Goal: Task Accomplishment & Management: Complete application form

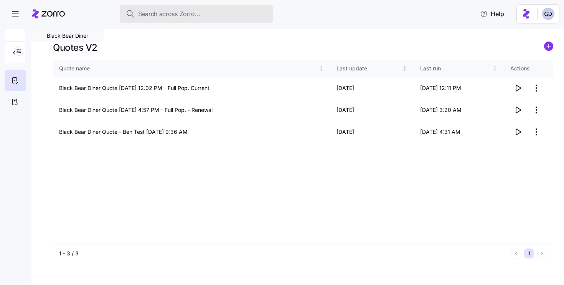
click at [196, 20] on button "Search across Zorro..." at bounding box center [197, 14] width 154 height 18
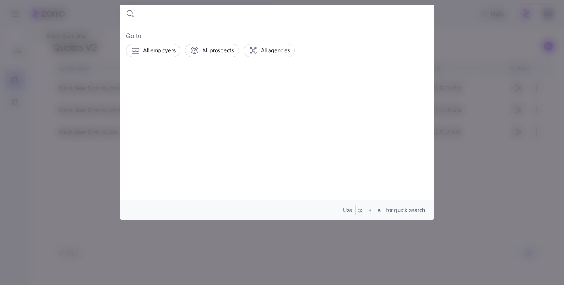
click at [201, 20] on input at bounding box center [239, 14] width 197 height 18
click at [167, 20] on input at bounding box center [239, 14] width 197 height 18
click at [189, 18] on input at bounding box center [239, 14] width 197 height 18
click at [227, 19] on input at bounding box center [239, 14] width 197 height 18
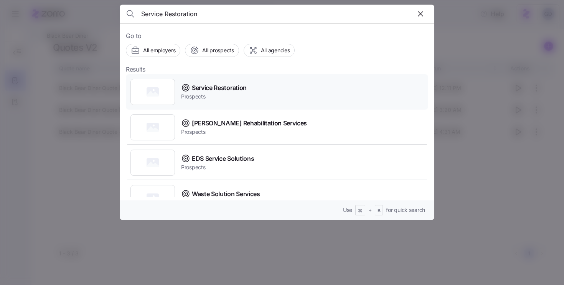
type input "Service Restoration"
click at [220, 88] on span "Service Restoration" at bounding box center [219, 88] width 55 height 10
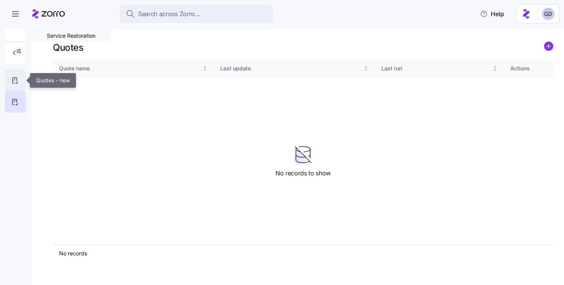
click at [13, 75] on div at bounding box center [16, 80] width 22 height 22
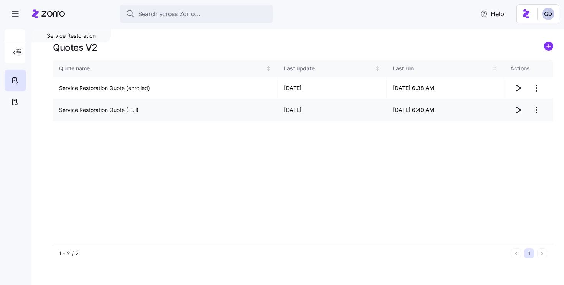
click at [517, 106] on icon "button" at bounding box center [518, 109] width 9 height 9
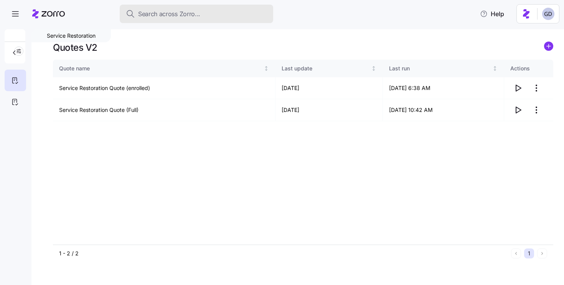
click at [189, 16] on span "Search across Zorro..." at bounding box center [169, 14] width 62 height 10
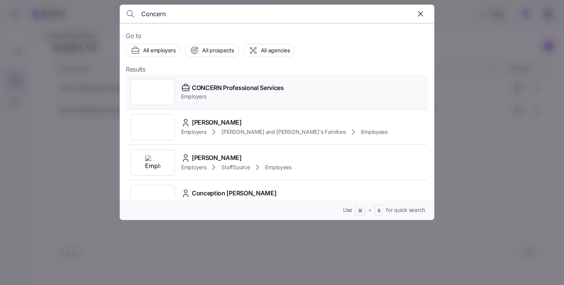
type input "Concern"
click at [214, 89] on span "CONCERN Professional Services" at bounding box center [238, 88] width 92 height 10
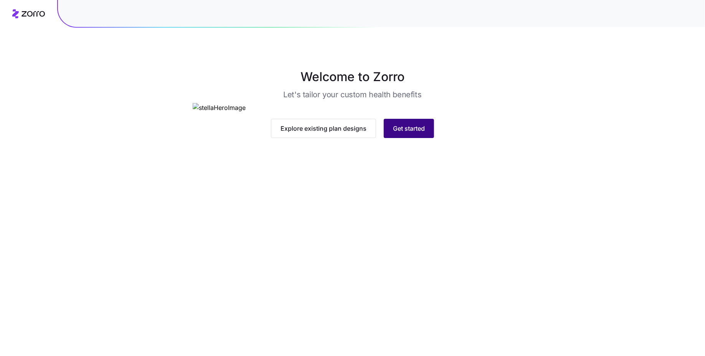
click at [412, 138] on button "Get started" at bounding box center [409, 128] width 50 height 19
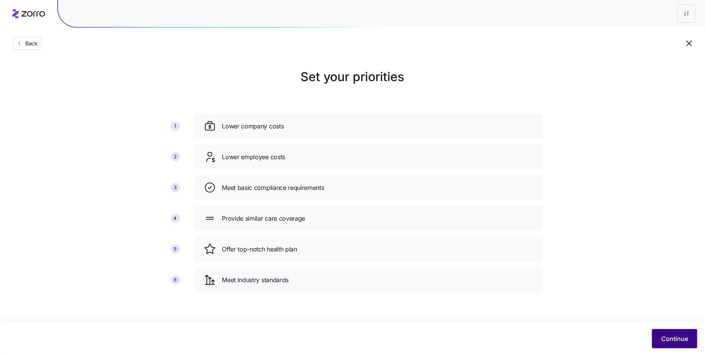
click at [672, 338] on span "Continue" at bounding box center [675, 338] width 27 height 9
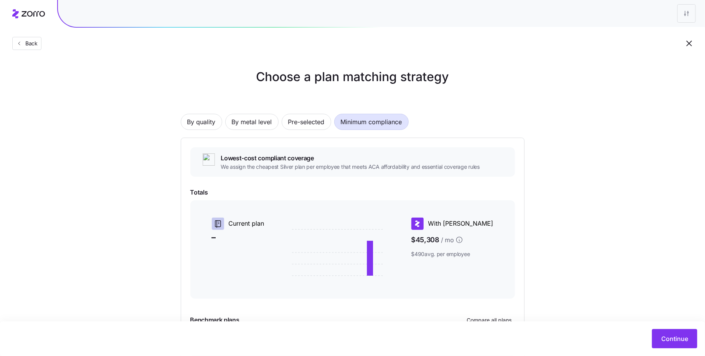
scroll to position [78, 0]
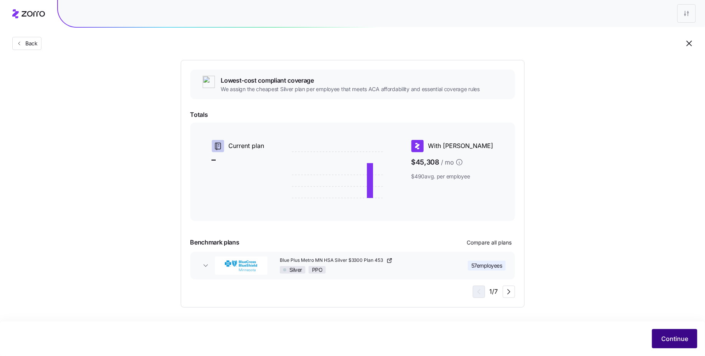
click at [662, 331] on button "Continue" at bounding box center [674, 338] width 45 height 19
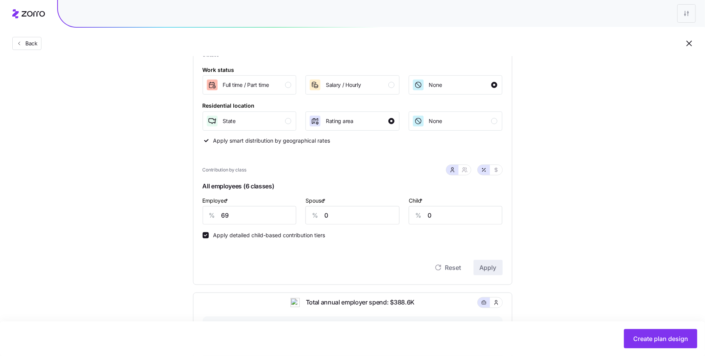
scroll to position [108, 0]
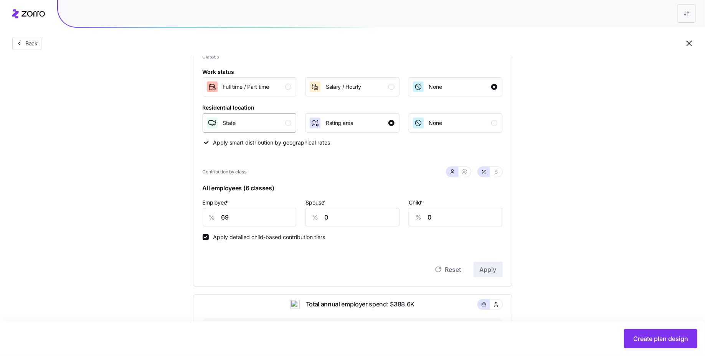
click at [281, 120] on div "State" at bounding box center [249, 123] width 86 height 12
click at [487, 273] on span "Apply" at bounding box center [488, 269] width 17 height 9
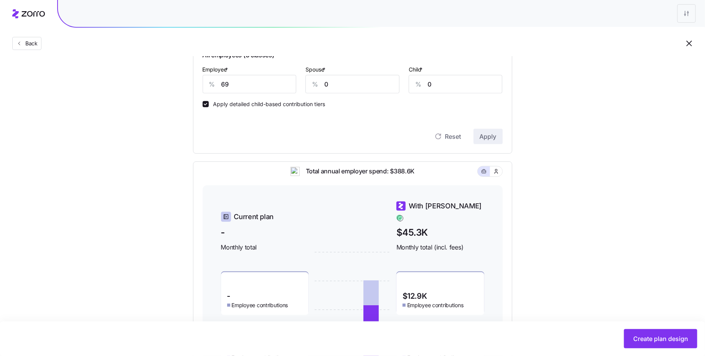
scroll to position [222, 0]
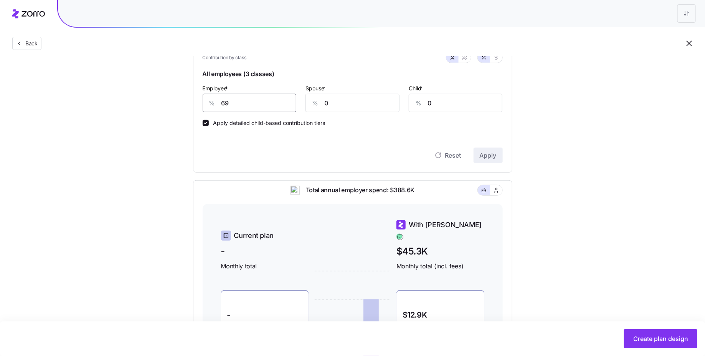
click at [263, 103] on input "69" at bounding box center [250, 103] width 94 height 18
click at [481, 156] on span "Apply" at bounding box center [488, 155] width 17 height 9
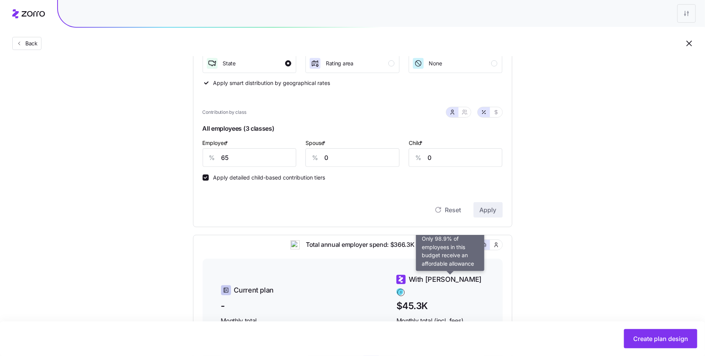
scroll to position [156, 0]
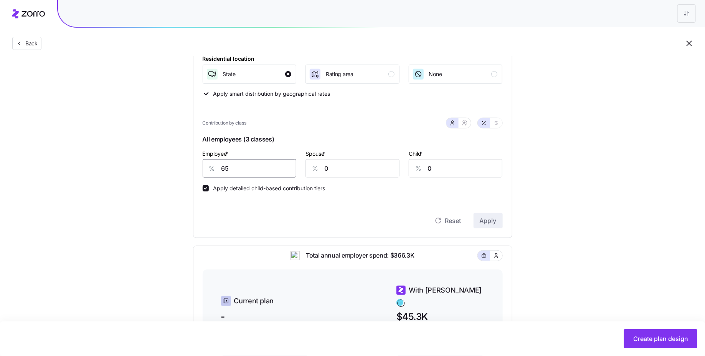
click at [235, 165] on input "65" at bounding box center [250, 168] width 94 height 18
type input "60"
click at [478, 219] on button "Apply" at bounding box center [488, 220] width 29 height 15
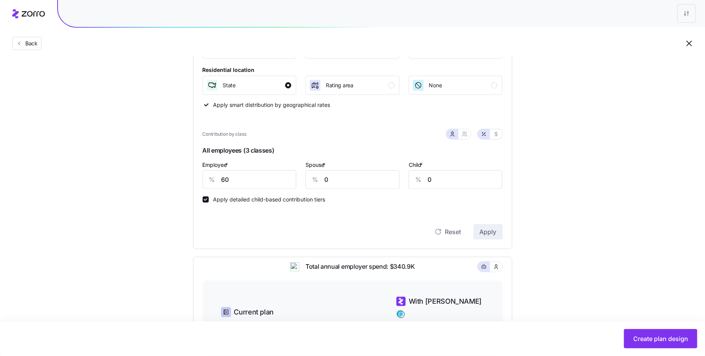
scroll to position [146, 0]
click at [268, 180] on input "60" at bounding box center [250, 178] width 94 height 18
click at [464, 132] on icon "button" at bounding box center [465, 133] width 6 height 6
type input "30"
type input "31"
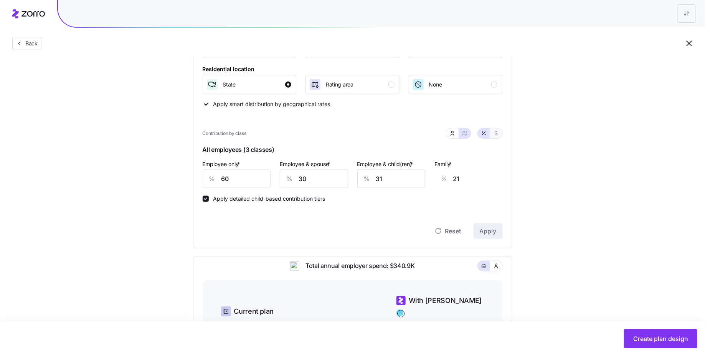
click at [497, 131] on icon "button" at bounding box center [496, 133] width 6 height 6
type input "293"
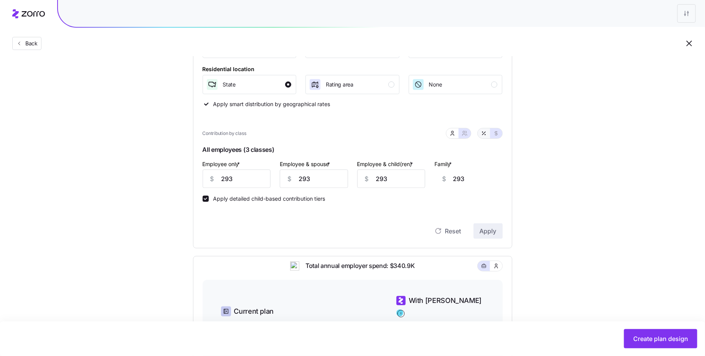
click at [484, 133] on icon "button" at bounding box center [484, 133] width 3 height 3
type input "60"
type input "30"
type input "31"
type input "21"
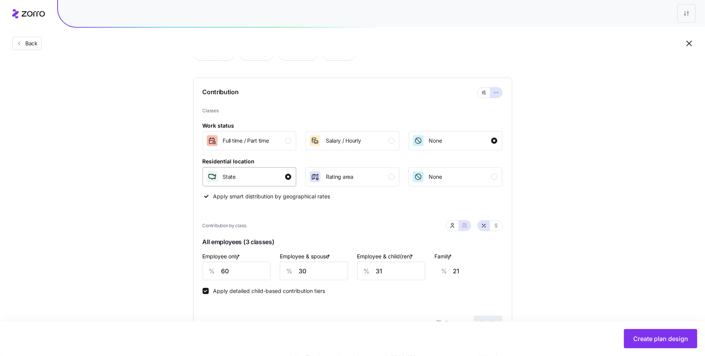
scroll to position [75, 0]
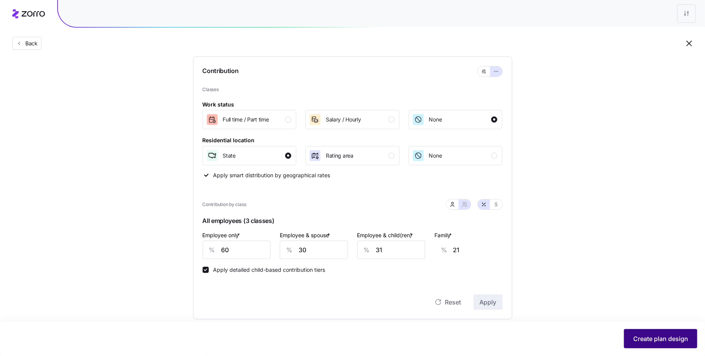
click at [642, 331] on button "Create plan design" at bounding box center [660, 338] width 73 height 19
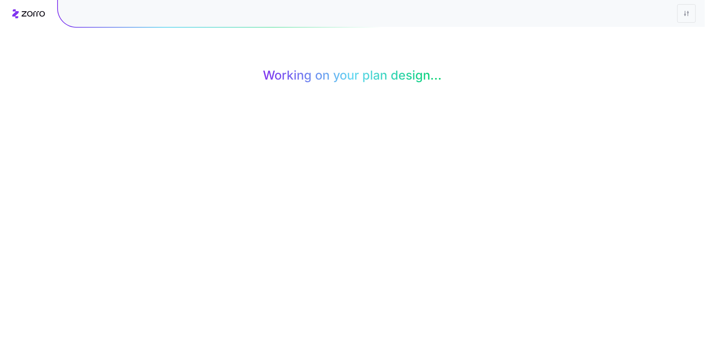
scroll to position [0, 0]
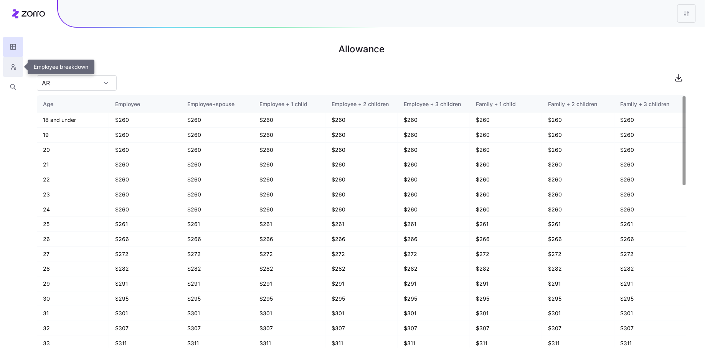
click at [19, 69] on button "button" at bounding box center [13, 67] width 20 height 20
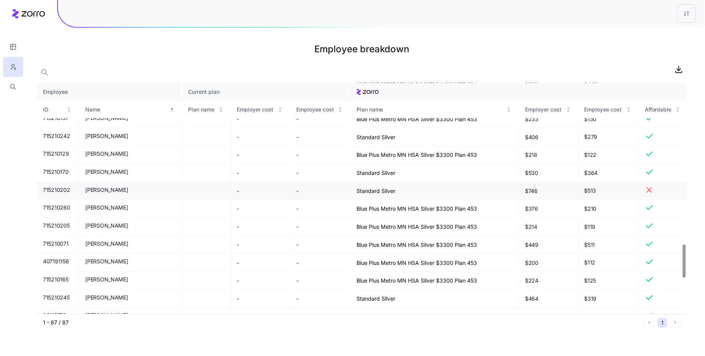
scroll to position [1118, 0]
click at [97, 190] on span "Mike Gwin" at bounding box center [106, 191] width 43 height 8
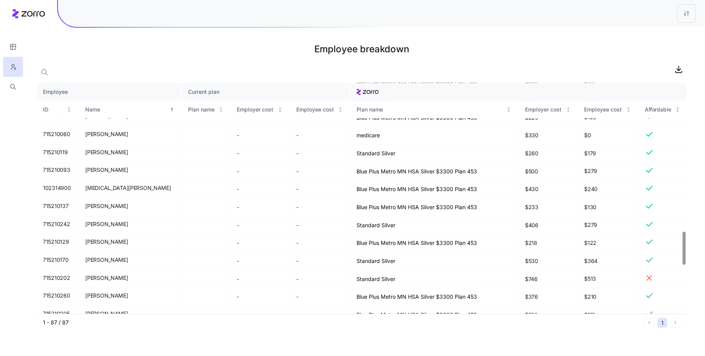
scroll to position [1029, 0]
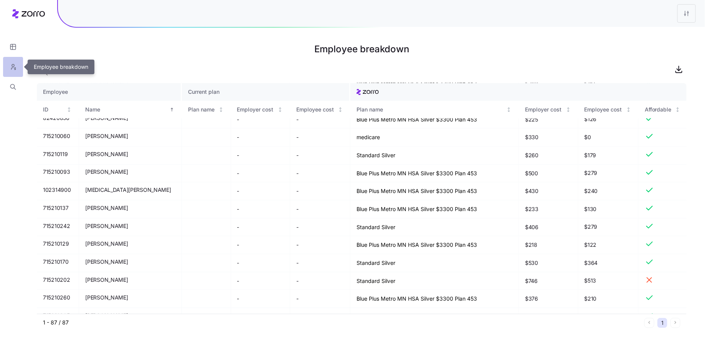
click at [14, 69] on icon "button" at bounding box center [13, 67] width 7 height 8
click at [12, 51] on button "button" at bounding box center [13, 47] width 20 height 20
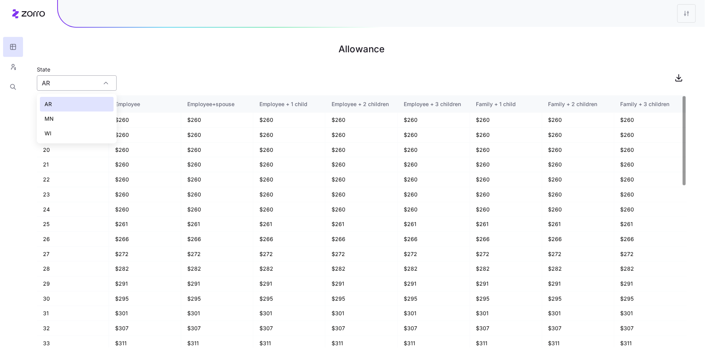
click at [53, 79] on input "AR" at bounding box center [77, 82] width 80 height 15
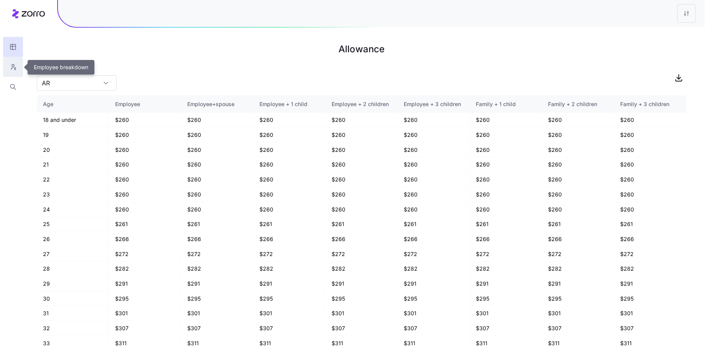
click at [14, 68] on icon "button" at bounding box center [13, 67] width 7 height 8
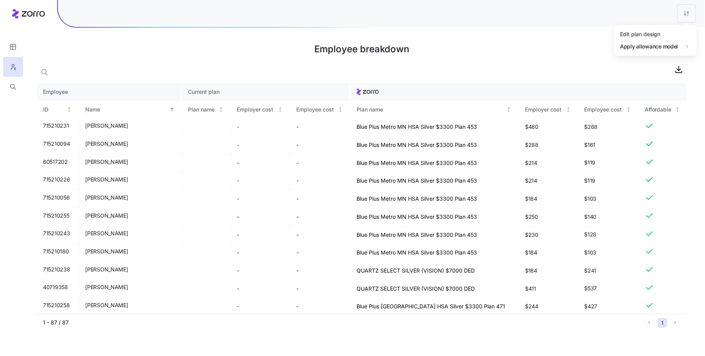
click at [692, 16] on html "Employee breakdown Employee Current plan ID Name Plan name Employer cost Employ…" at bounding box center [352, 178] width 705 height 356
click at [640, 38] on div "Edit plan design" at bounding box center [655, 34] width 76 height 12
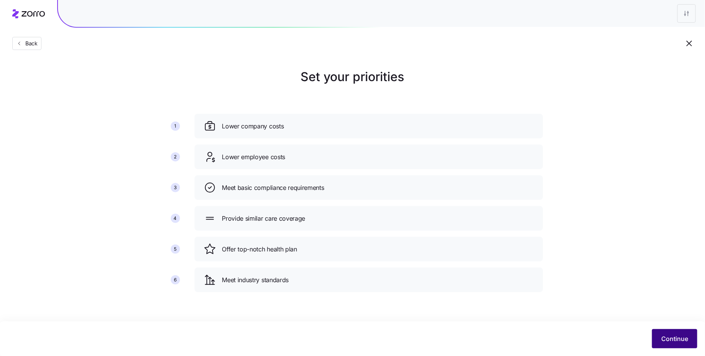
click at [672, 346] on button "Continue" at bounding box center [674, 338] width 45 height 19
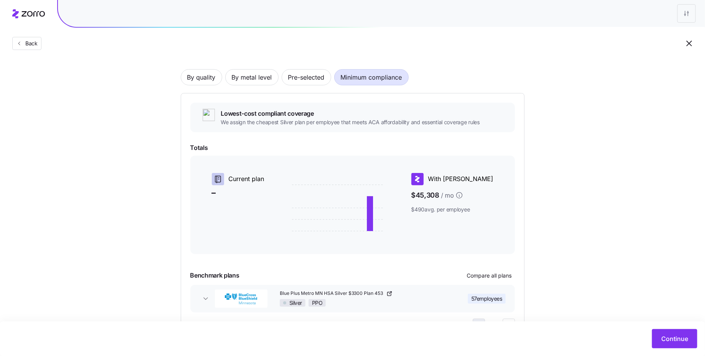
scroll to position [78, 0]
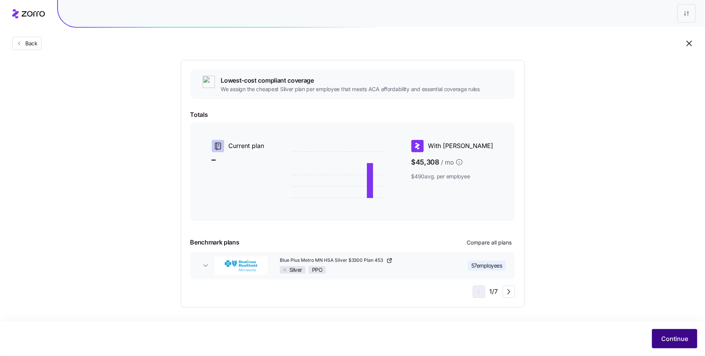
click at [677, 340] on span "Continue" at bounding box center [675, 338] width 27 height 9
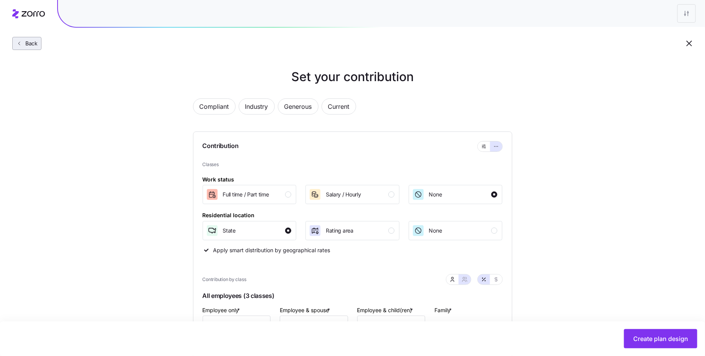
click at [34, 41] on span "Back" at bounding box center [29, 44] width 15 height 8
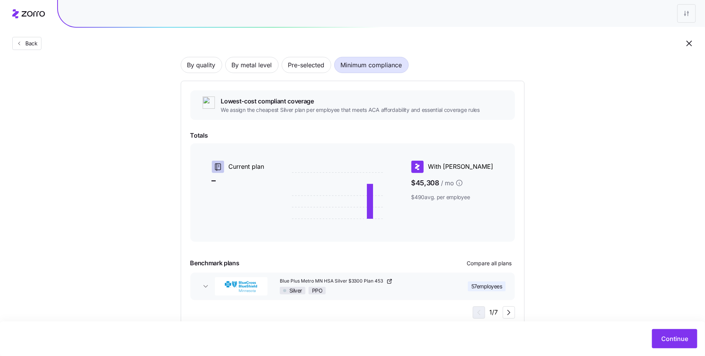
scroll to position [78, 0]
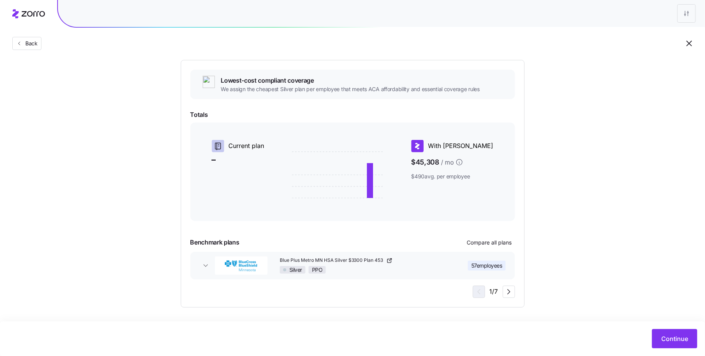
click at [490, 165] on span "$45,308 / mo" at bounding box center [453, 162] width 82 height 14
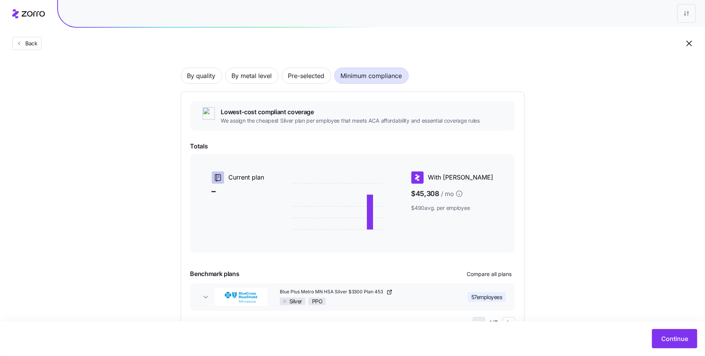
scroll to position [45, 0]
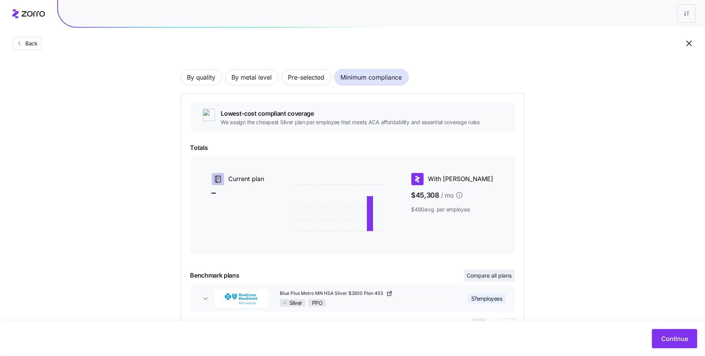
click at [495, 276] on span "Compare all plans" at bounding box center [489, 275] width 45 height 8
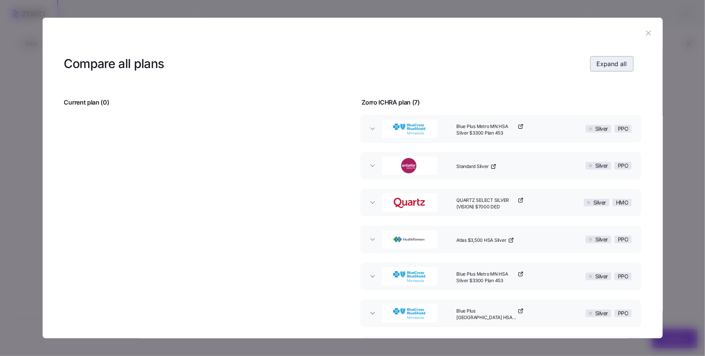
click at [618, 67] on span "Expand all" at bounding box center [612, 63] width 30 height 9
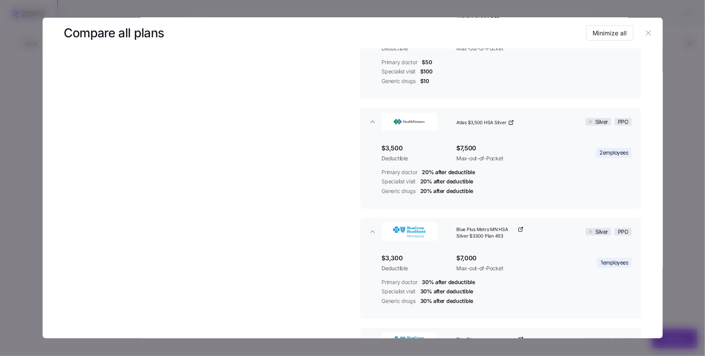
scroll to position [367, 0]
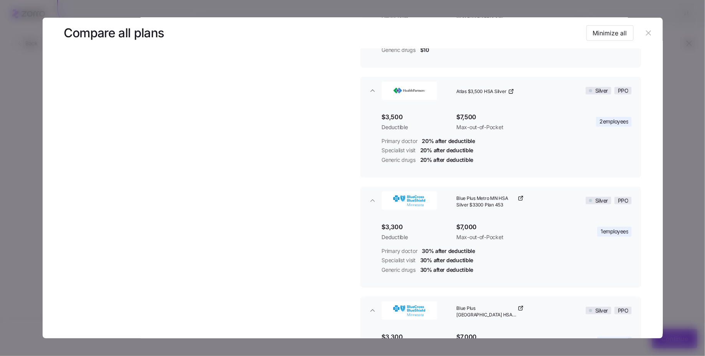
click at [645, 34] on icon "button" at bounding box center [649, 33] width 8 height 8
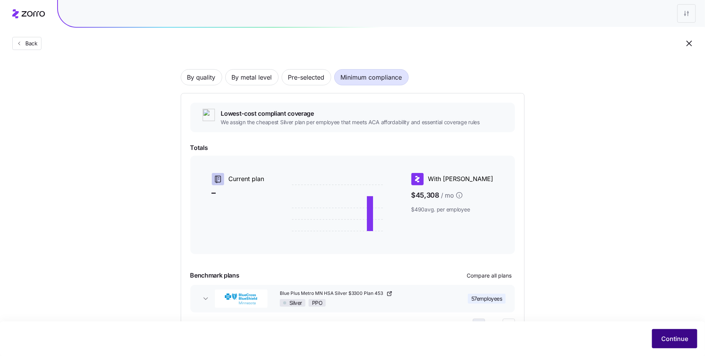
click at [667, 335] on span "Continue" at bounding box center [675, 338] width 27 height 9
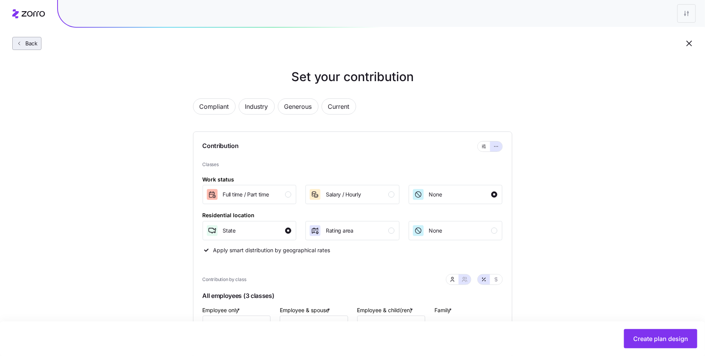
click at [31, 46] on span "Back" at bounding box center [29, 44] width 15 height 8
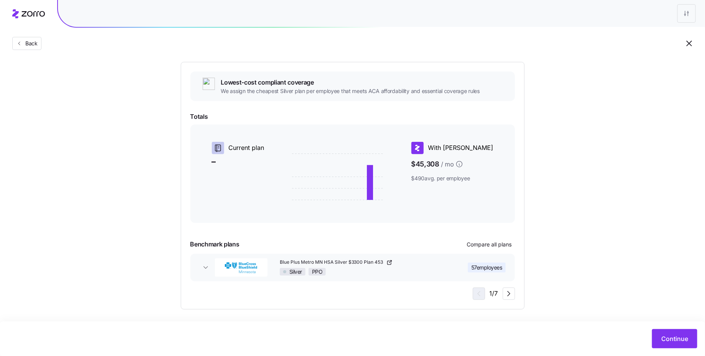
scroll to position [78, 0]
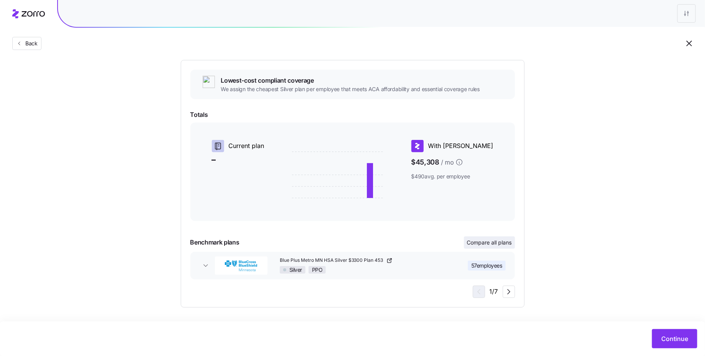
click at [491, 245] on span "Compare all plans" at bounding box center [489, 242] width 45 height 8
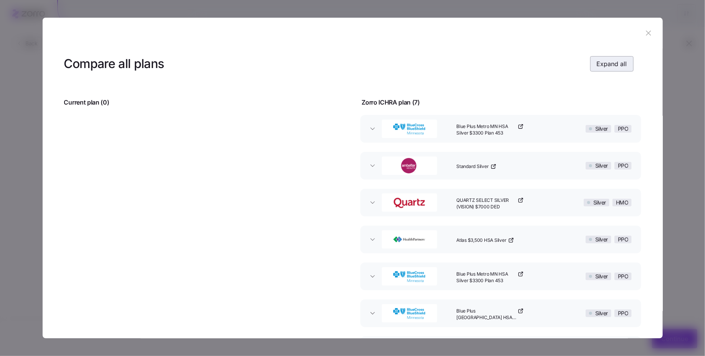
click at [609, 60] on span "Expand all" at bounding box center [612, 63] width 30 height 9
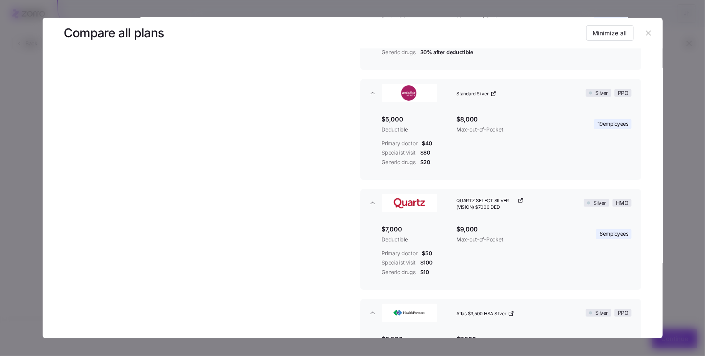
scroll to position [146, 0]
click at [521, 199] on icon "button" at bounding box center [522, 199] width 2 height 2
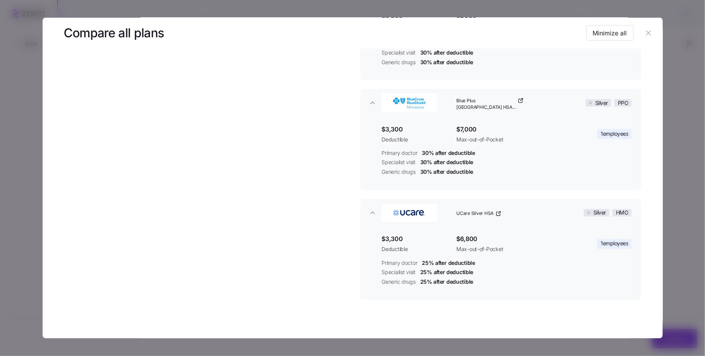
scroll to position [573, 0]
click at [496, 217] on icon "button" at bounding box center [499, 215] width 6 height 6
click at [645, 37] on icon "button" at bounding box center [649, 33] width 8 height 8
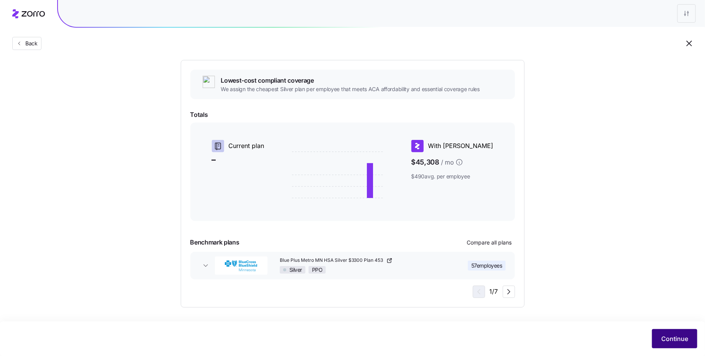
click at [669, 333] on button "Continue" at bounding box center [674, 338] width 45 height 19
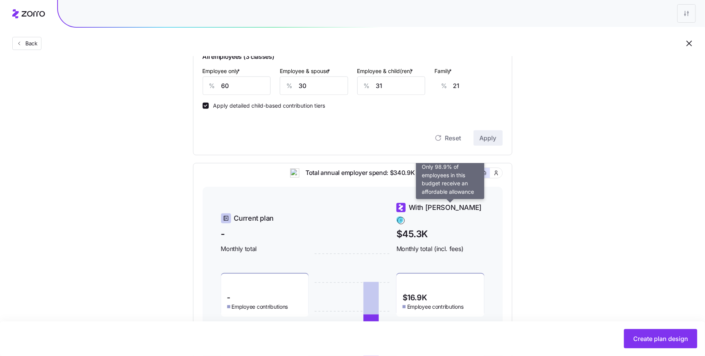
scroll to position [239, 0]
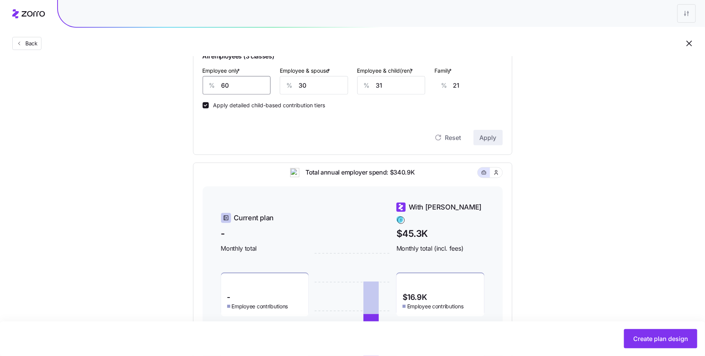
click at [238, 88] on input "60" at bounding box center [237, 85] width 68 height 18
type input "5"
type input "40"
type input "50"
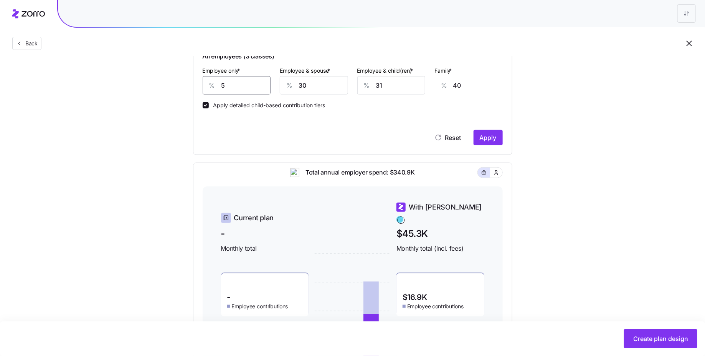
type input "24"
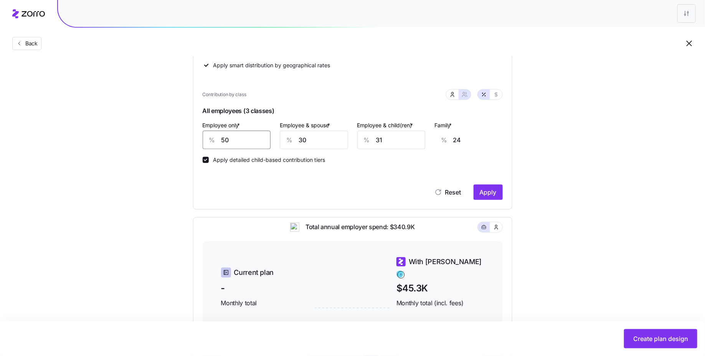
scroll to position [184, 0]
type input "50"
click at [490, 192] on span "Apply" at bounding box center [488, 192] width 17 height 9
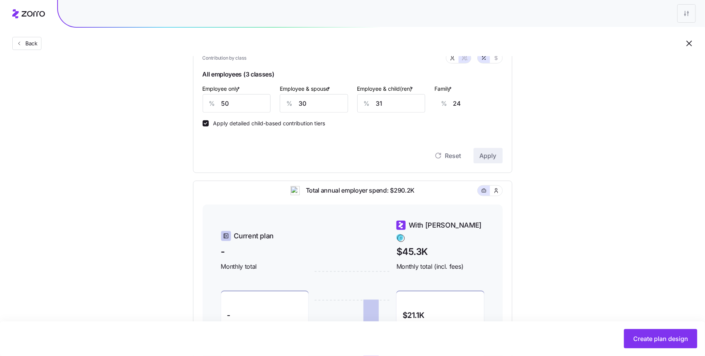
scroll to position [219, 0]
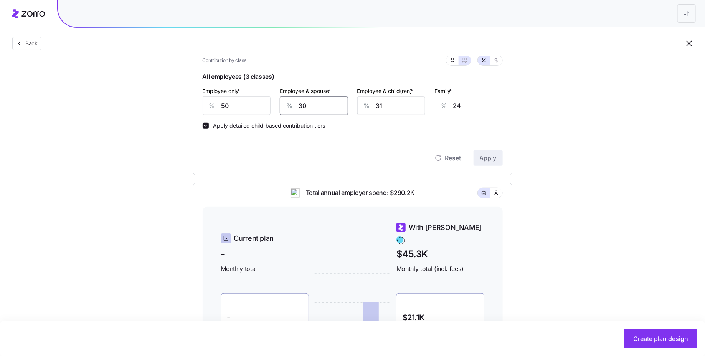
click at [324, 98] on input "30" at bounding box center [314, 105] width 68 height 18
click at [349, 157] on div "Reset Apply" at bounding box center [353, 157] width 300 height 15
click at [321, 105] on input "30" at bounding box center [314, 105] width 68 height 18
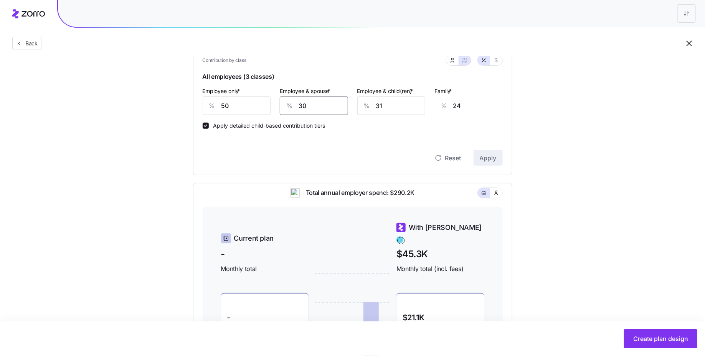
type input "0"
type input "3"
type input "0"
click at [379, 111] on input "31" at bounding box center [391, 105] width 68 height 18
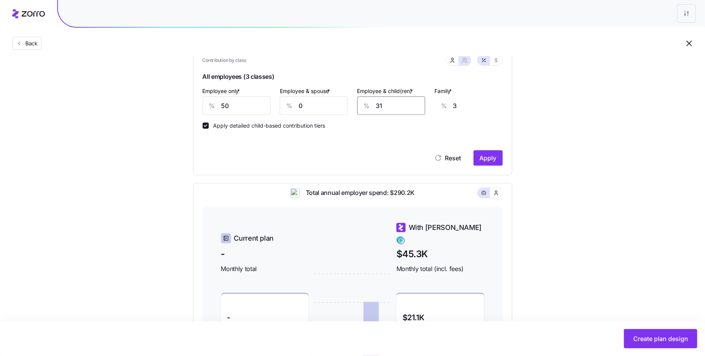
type input "0"
click at [499, 161] on button "Apply" at bounding box center [488, 157] width 29 height 15
type input "25"
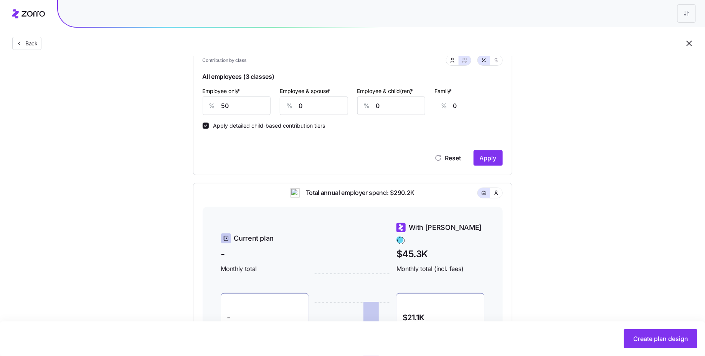
type input "26"
type input "17"
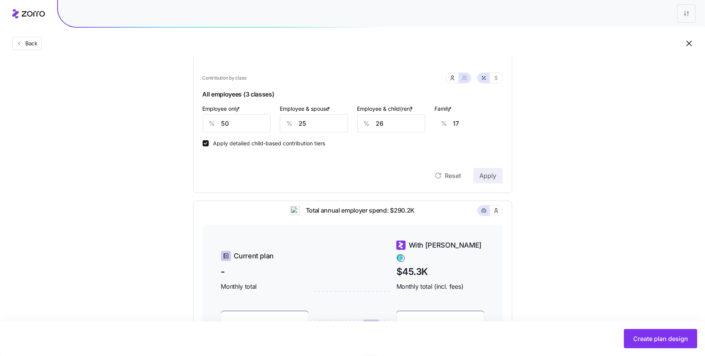
scroll to position [199, 0]
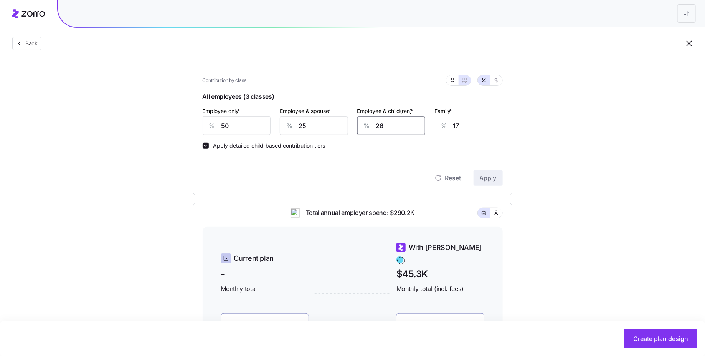
click at [398, 117] on input "26" at bounding box center [391, 125] width 68 height 18
click at [452, 80] on icon "button" at bounding box center [453, 80] width 6 height 6
type input "0"
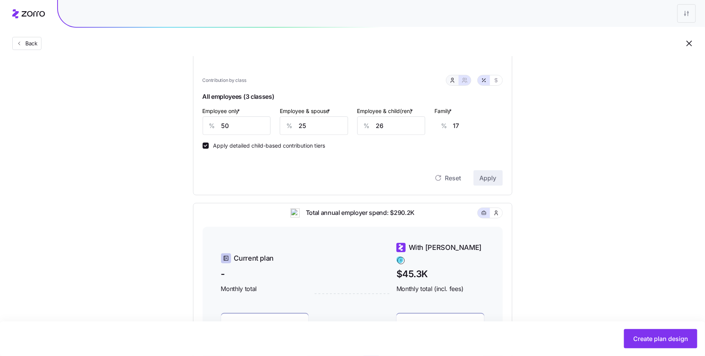
type input "0"
click at [466, 81] on icon "button" at bounding box center [464, 82] width 3 height 2
type input "25"
type input "26"
click at [503, 76] on div at bounding box center [490, 80] width 25 height 10
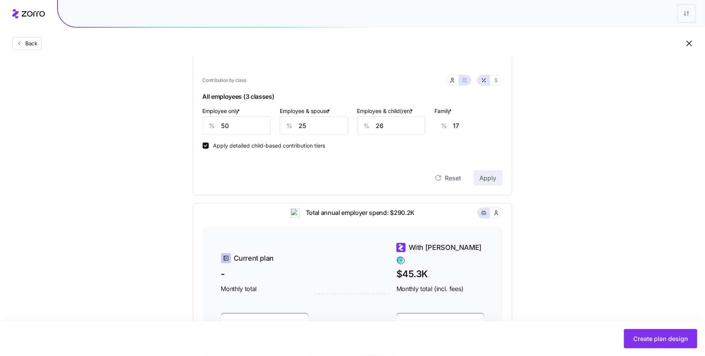
click at [505, 80] on div "Contribution Classes Work status Full time / Part time Salary / Hourly None Res…" at bounding box center [352, 63] width 319 height 263
click at [500, 80] on button "button" at bounding box center [496, 80] width 12 height 10
type input "244"
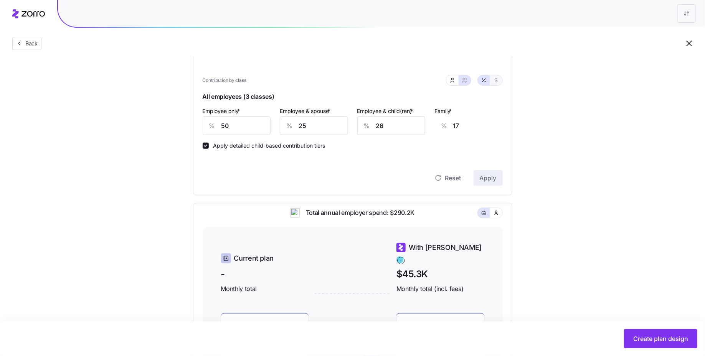
type input "244"
click at [483, 82] on icon "button" at bounding box center [484, 80] width 6 height 6
type input "50"
type input "25"
type input "26"
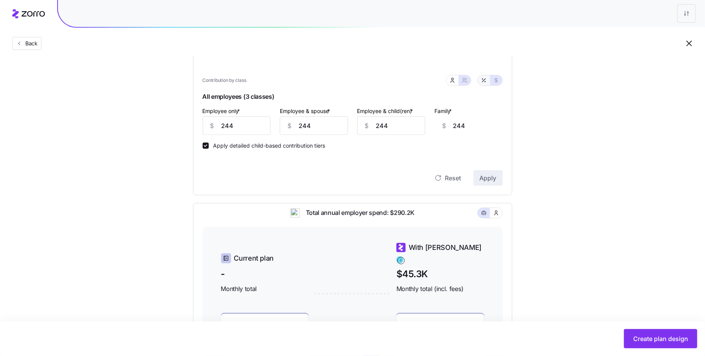
type input "17"
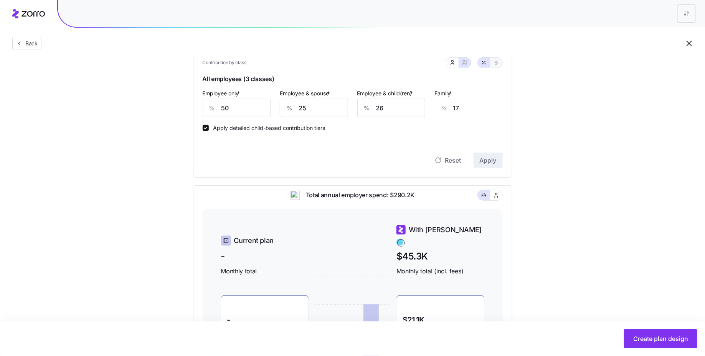
click at [495, 63] on icon "button" at bounding box center [496, 62] width 3 height 4
type input "244"
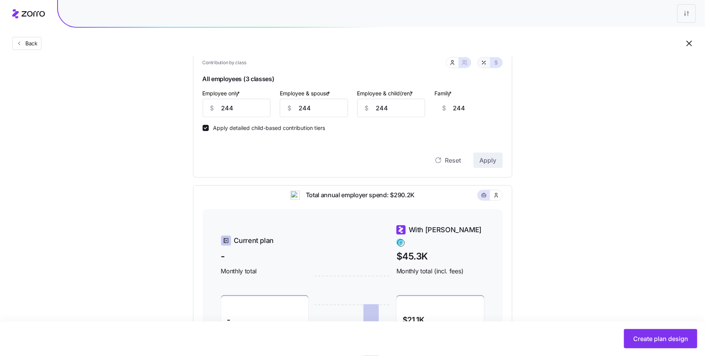
click at [483, 65] on button "button" at bounding box center [484, 63] width 6 height 6
type input "50"
type input "25"
type input "26"
type input "17"
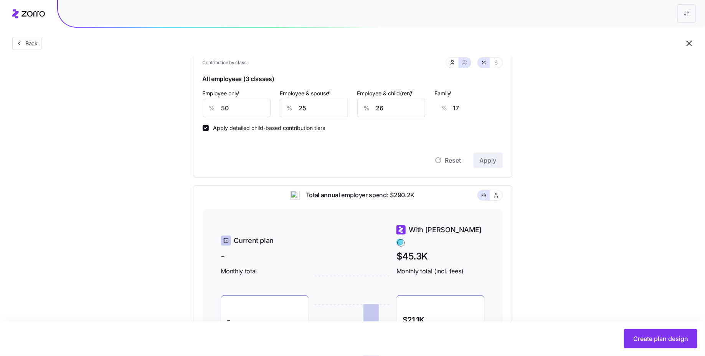
click at [453, 68] on div "Contribution by class" at bounding box center [353, 63] width 300 height 20
click at [453, 60] on icon "button" at bounding box center [453, 63] width 6 height 6
type input "0"
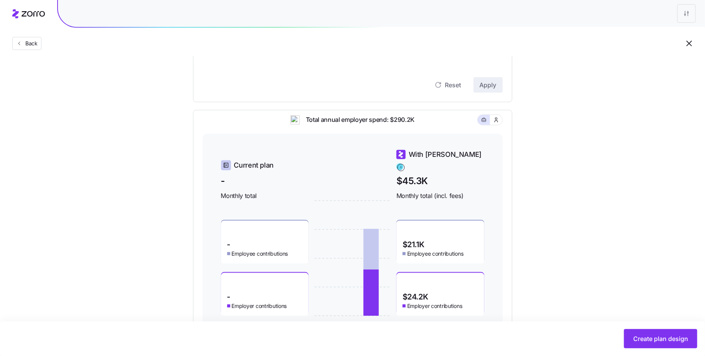
scroll to position [292, 0]
click at [404, 163] on circle at bounding box center [400, 166] width 7 height 7
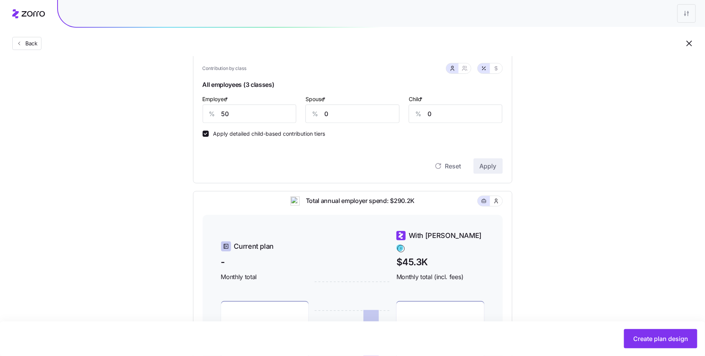
scroll to position [187, 0]
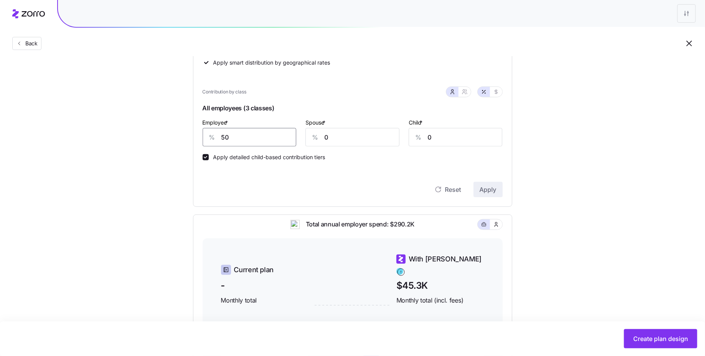
click at [251, 136] on input "50" at bounding box center [250, 137] width 94 height 18
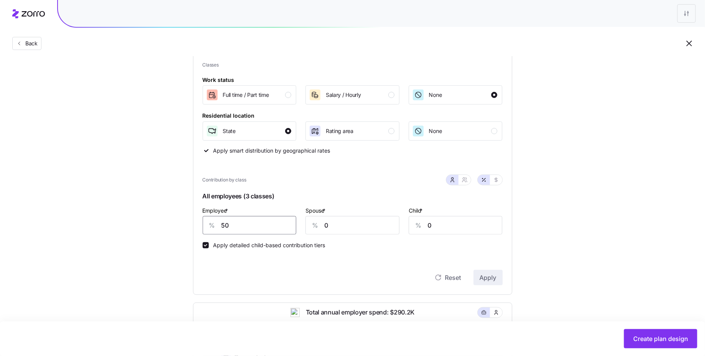
scroll to position [96, 0]
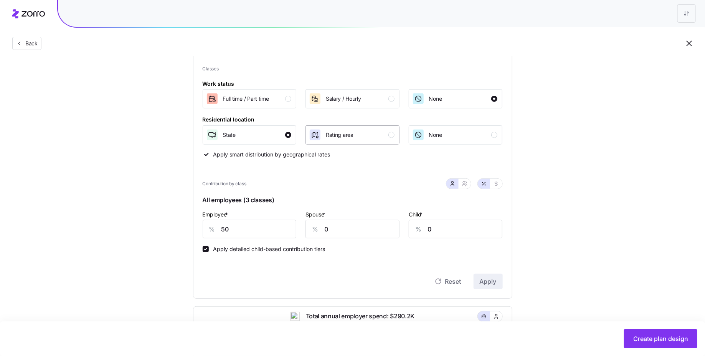
click at [383, 140] on div "Rating area" at bounding box center [352, 135] width 86 height 12
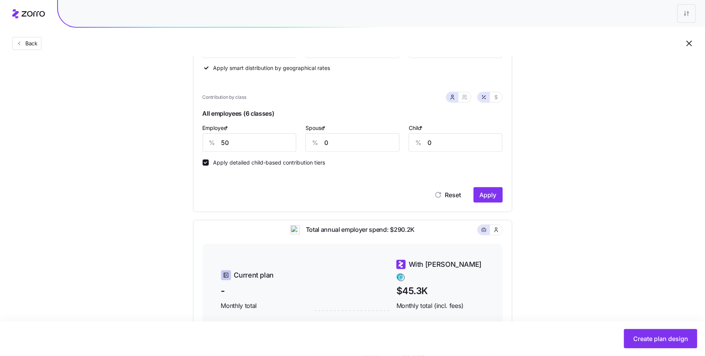
scroll to position [129, 0]
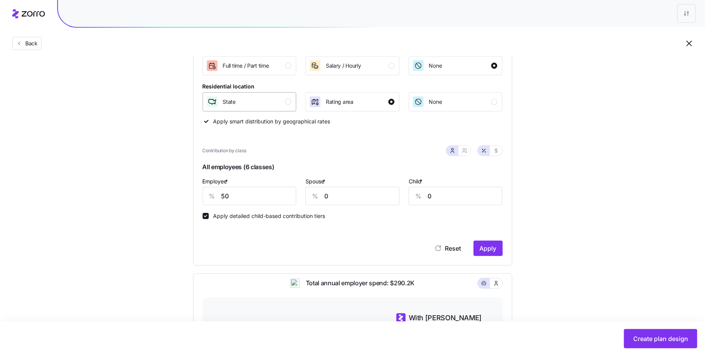
click at [275, 94] on button "State" at bounding box center [250, 101] width 94 height 19
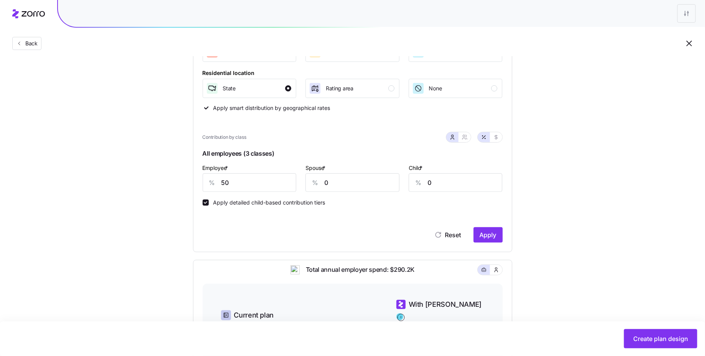
scroll to position [139, 0]
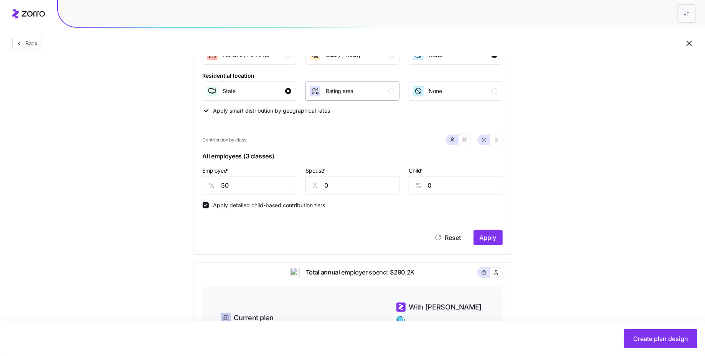
click at [379, 91] on div "Rating area" at bounding box center [352, 91] width 86 height 12
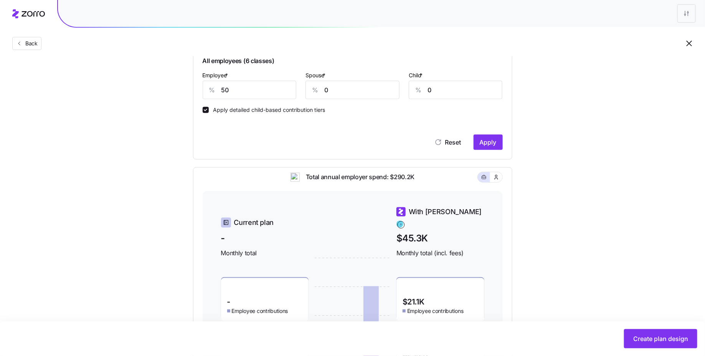
scroll to position [321, 0]
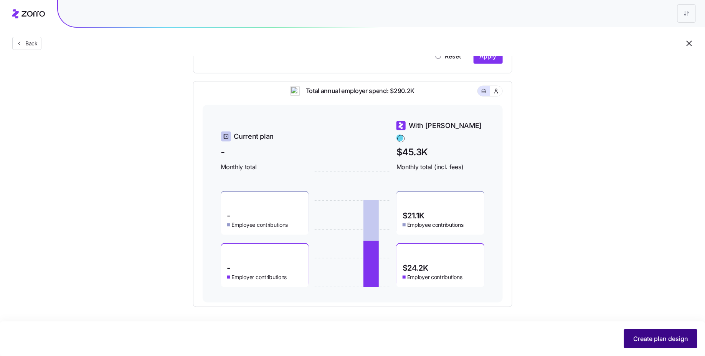
click at [646, 332] on button "Create plan design" at bounding box center [660, 338] width 73 height 19
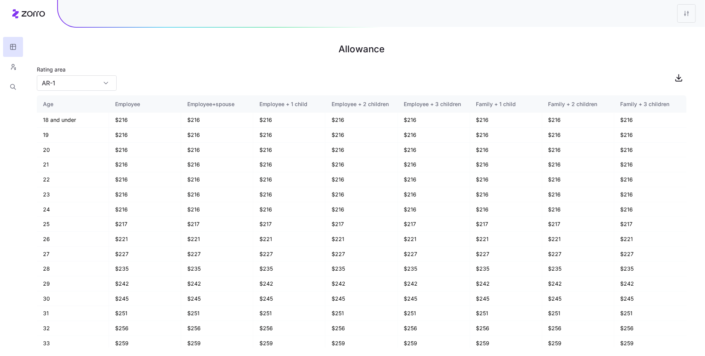
click at [172, 57] on h1 "Allowance" at bounding box center [362, 49] width 650 height 18
click at [20, 66] on button "button" at bounding box center [13, 67] width 20 height 20
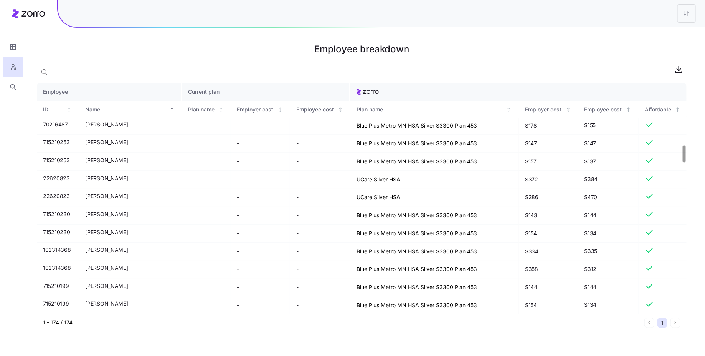
scroll to position [853, 0]
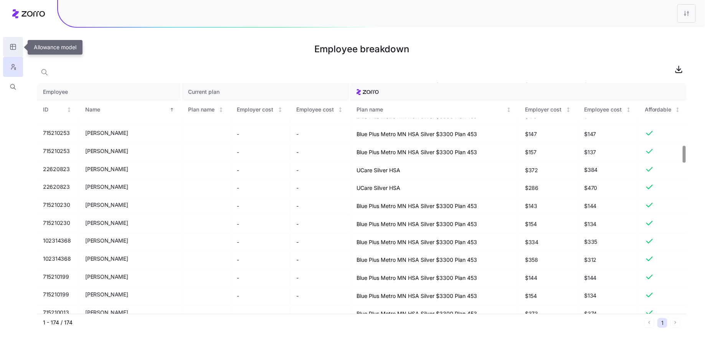
click at [13, 49] on icon "button" at bounding box center [13, 47] width 7 height 8
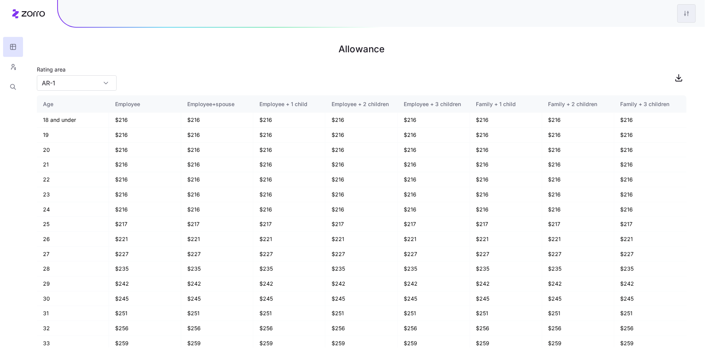
click at [687, 12] on html "Allowance Rating area AR-1 Age Employee Employee+spouse Employee + 1 child Empl…" at bounding box center [352, 178] width 705 height 356
click at [638, 37] on div "Edit plan design" at bounding box center [640, 34] width 40 height 8
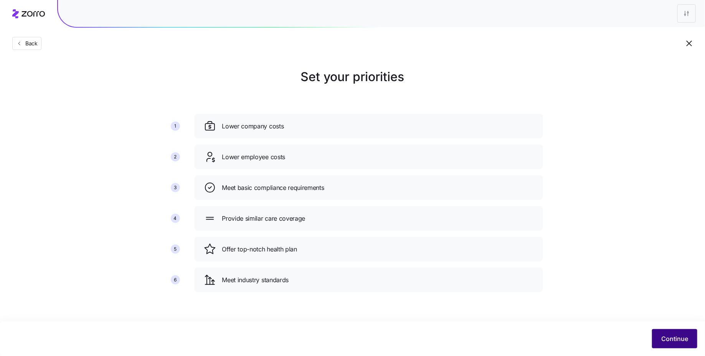
click at [676, 342] on span "Continue" at bounding box center [675, 338] width 27 height 9
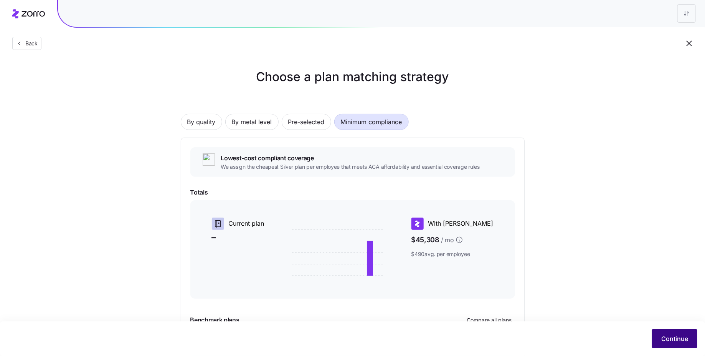
click at [663, 337] on span "Continue" at bounding box center [675, 338] width 27 height 9
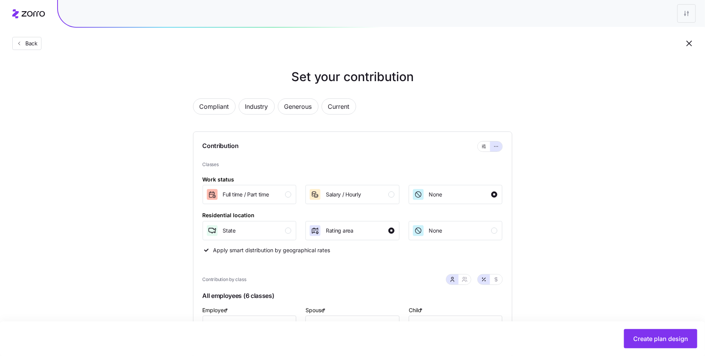
scroll to position [33, 0]
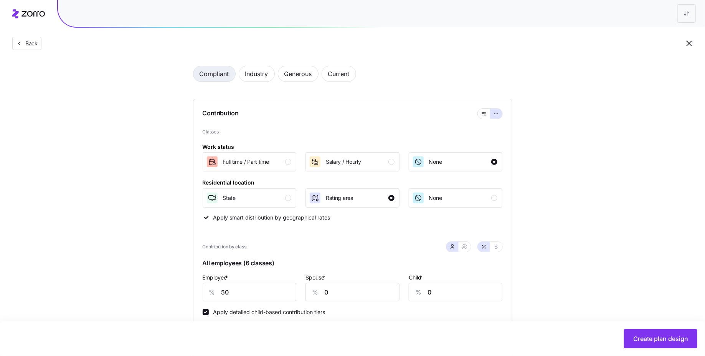
click at [205, 73] on span "Compliant" at bounding box center [215, 73] width 30 height 15
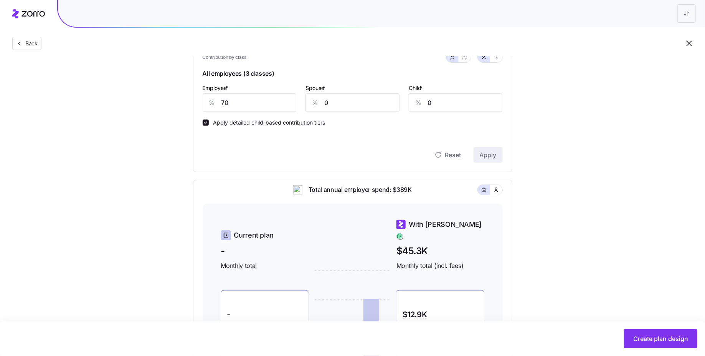
scroll to position [223, 0]
click at [263, 105] on input "70" at bounding box center [250, 101] width 94 height 18
click at [496, 154] on span "Apply" at bounding box center [488, 153] width 17 height 9
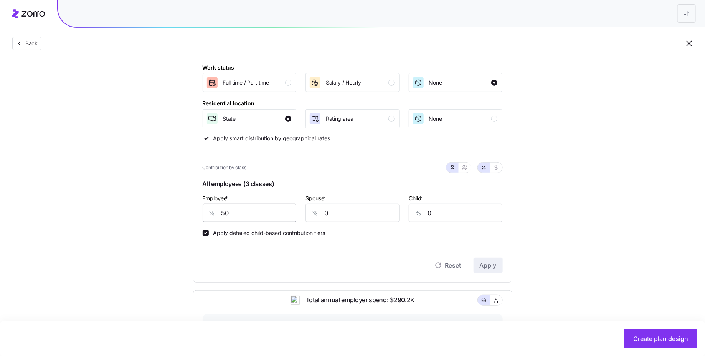
scroll to position [111, 0]
click at [361, 121] on div "Rating area" at bounding box center [352, 120] width 86 height 12
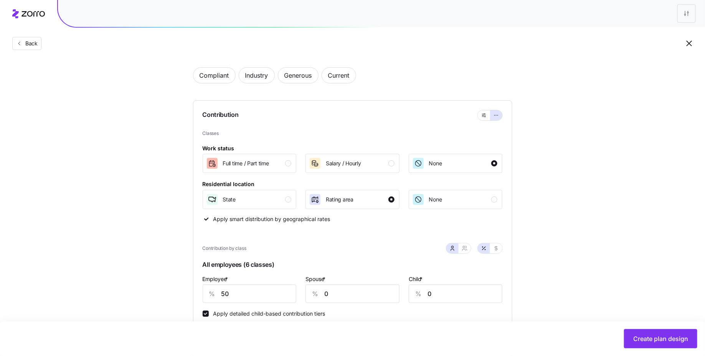
scroll to position [30, 0]
click at [217, 84] on span "Compliant" at bounding box center [215, 76] width 30 height 15
click at [354, 202] on div "Rating area" at bounding box center [352, 200] width 86 height 12
click at [217, 78] on span "Compliant" at bounding box center [215, 76] width 30 height 15
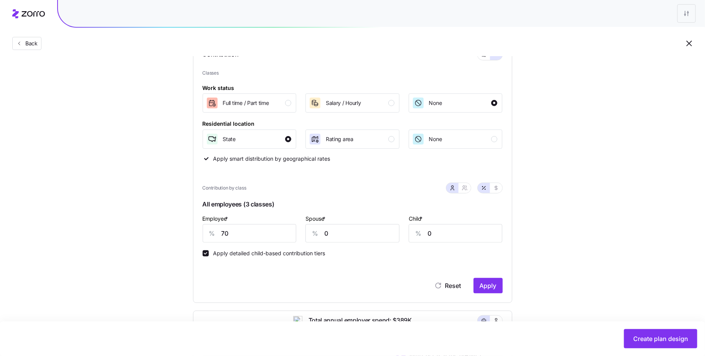
scroll to position [116, 0]
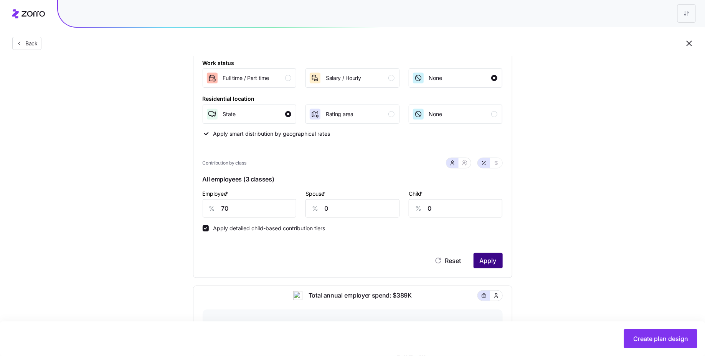
click at [491, 254] on button "Apply" at bounding box center [488, 260] width 29 height 15
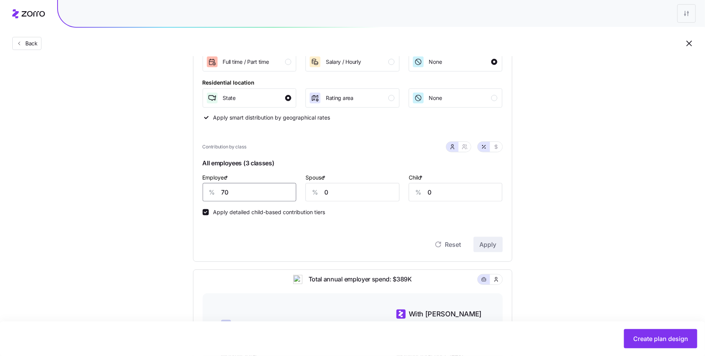
click at [237, 190] on input "70" at bounding box center [250, 192] width 94 height 18
click at [493, 248] on span "Apply" at bounding box center [488, 244] width 17 height 9
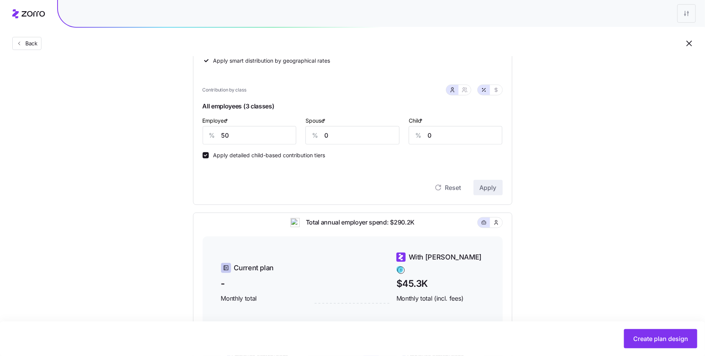
scroll to position [194, 0]
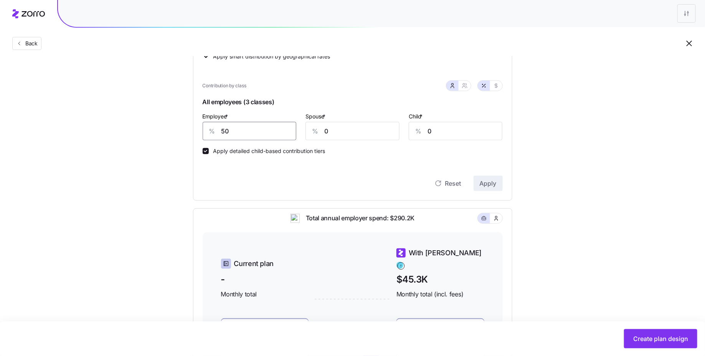
click at [242, 132] on input "50" at bounding box center [250, 131] width 94 height 18
click at [480, 182] on span "Apply" at bounding box center [488, 183] width 17 height 9
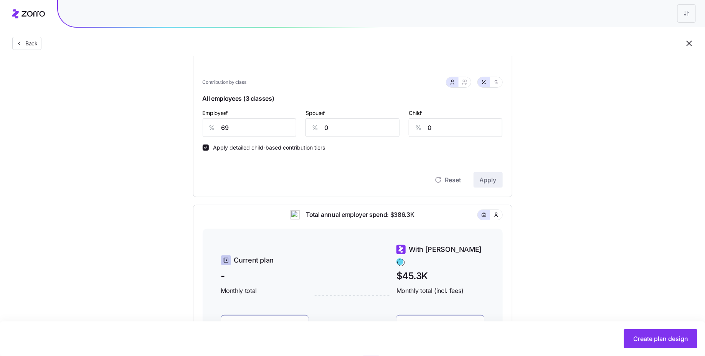
scroll to position [189, 0]
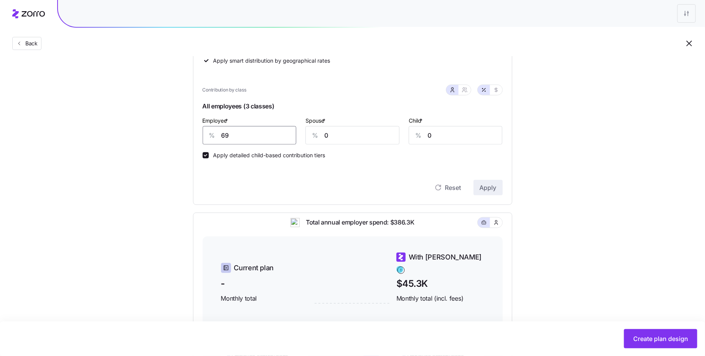
click at [238, 138] on input "69" at bounding box center [250, 135] width 94 height 18
click at [480, 186] on span "Apply" at bounding box center [488, 187] width 17 height 9
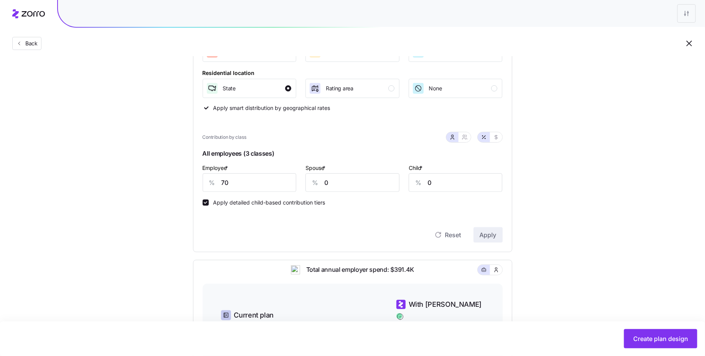
scroll to position [137, 0]
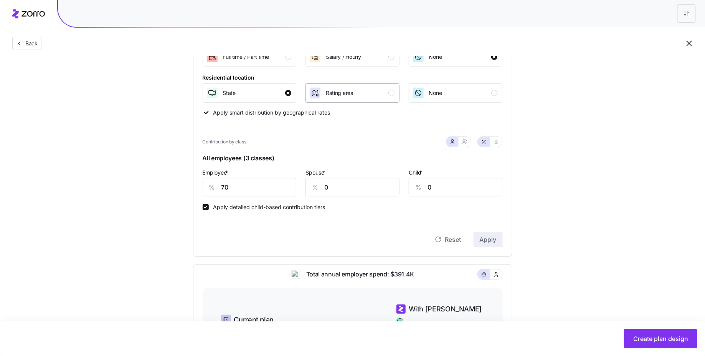
click at [371, 90] on div "Rating area" at bounding box center [352, 93] width 86 height 12
click at [491, 233] on button "Apply" at bounding box center [488, 239] width 29 height 15
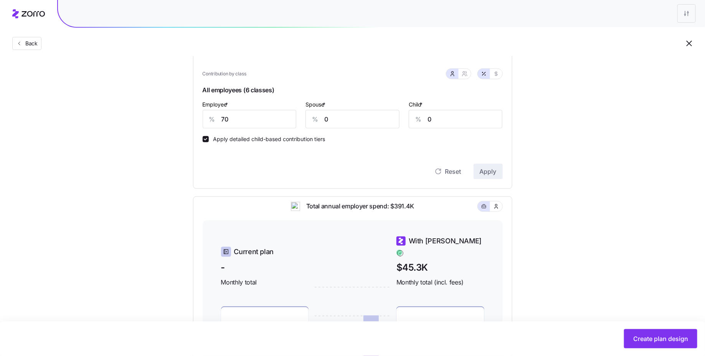
scroll to position [204, 0]
click at [231, 123] on input "70" at bounding box center [250, 120] width 94 height 18
click at [493, 175] on span "Apply" at bounding box center [488, 172] width 17 height 9
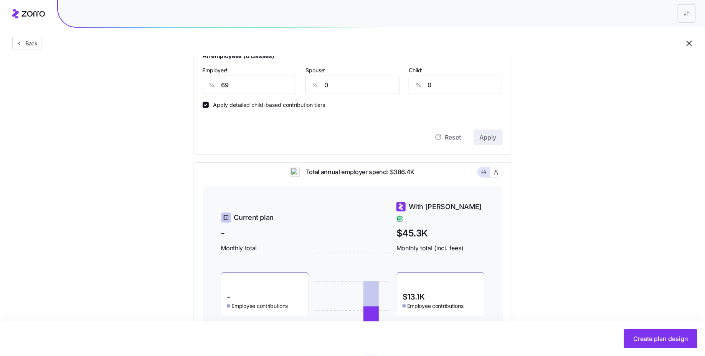
scroll to position [215, 0]
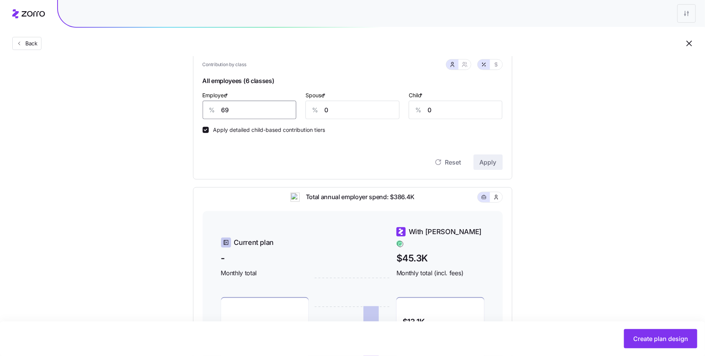
click at [243, 116] on input "69" at bounding box center [250, 110] width 94 height 18
click at [488, 157] on span "Apply" at bounding box center [488, 161] width 17 height 9
click at [269, 112] on input "68" at bounding box center [250, 110] width 94 height 18
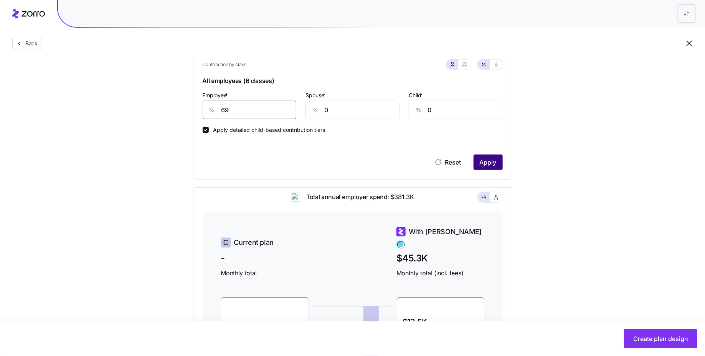
type input "69"
click at [490, 162] on span "Apply" at bounding box center [488, 161] width 17 height 9
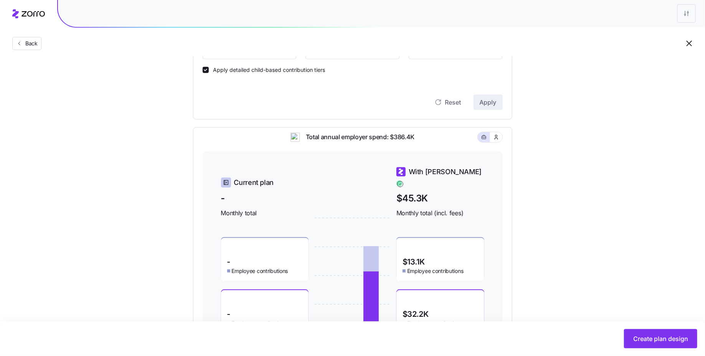
scroll to position [275, 0]
click at [665, 341] on span "Create plan design" at bounding box center [661, 338] width 55 height 9
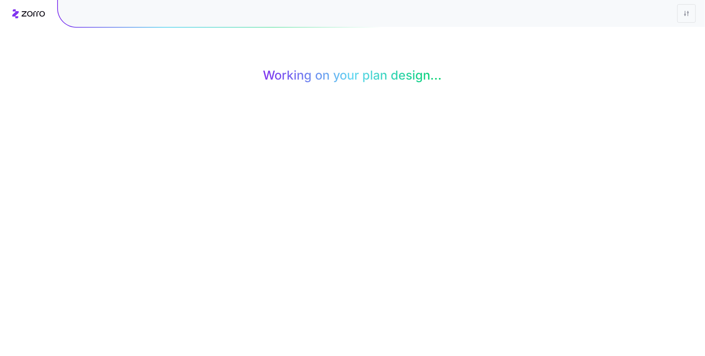
scroll to position [0, 0]
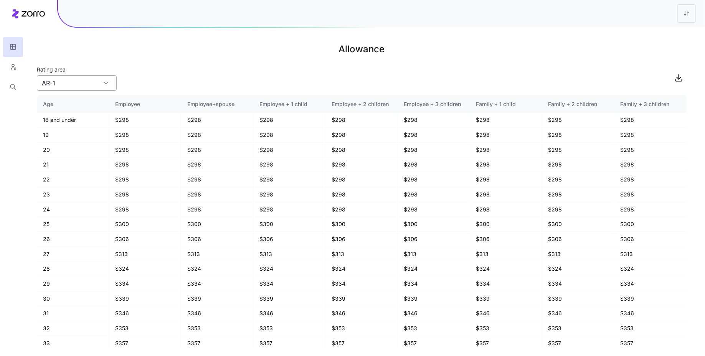
click at [71, 83] on input "AR-1" at bounding box center [77, 82] width 80 height 15
click at [172, 73] on div "Rating area AR-1" at bounding box center [362, 78] width 650 height 26
click at [70, 78] on input "AR-1" at bounding box center [77, 82] width 80 height 15
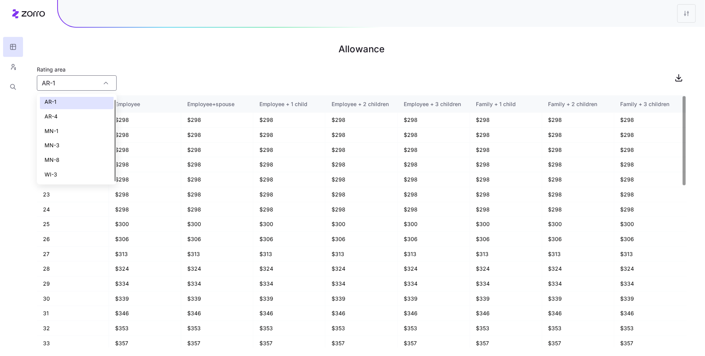
click at [203, 79] on div "Rating area AR-1" at bounding box center [362, 78] width 650 height 26
click at [85, 84] on input "AR-1" at bounding box center [77, 82] width 80 height 15
click at [71, 104] on div "AR-1" at bounding box center [77, 104] width 74 height 15
click at [73, 88] on input "AR-1" at bounding box center [77, 82] width 80 height 15
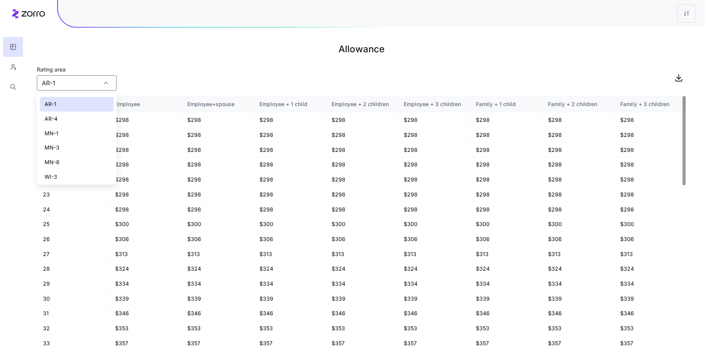
click at [73, 119] on div "AR-4" at bounding box center [77, 118] width 74 height 15
click at [99, 84] on input "AR-4" at bounding box center [77, 82] width 80 height 15
click at [79, 105] on div "AR-1" at bounding box center [77, 104] width 74 height 15
type input "AR-1"
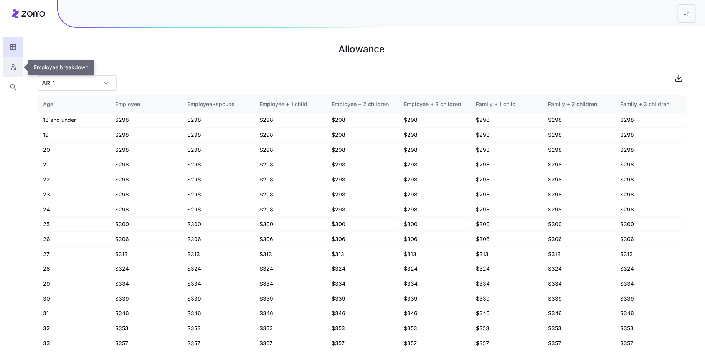
click at [17, 70] on icon "button" at bounding box center [13, 67] width 7 height 8
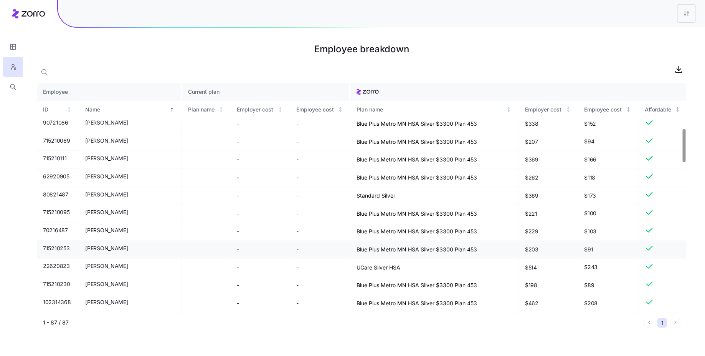
scroll to position [286, 0]
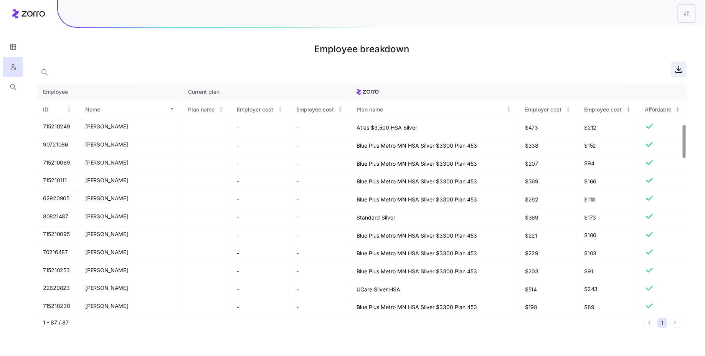
click at [682, 71] on icon "button" at bounding box center [679, 72] width 6 height 2
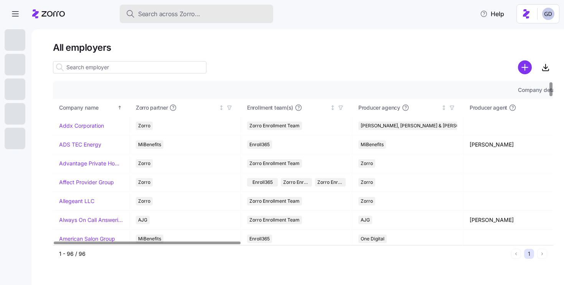
click at [178, 19] on button "Search across Zorro..." at bounding box center [197, 14] width 154 height 18
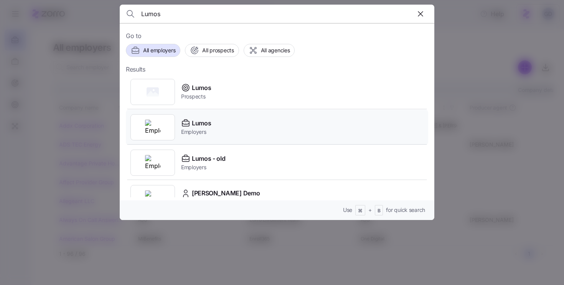
type input "Lumos"
click at [198, 126] on span "Lumos" at bounding box center [201, 123] width 19 height 10
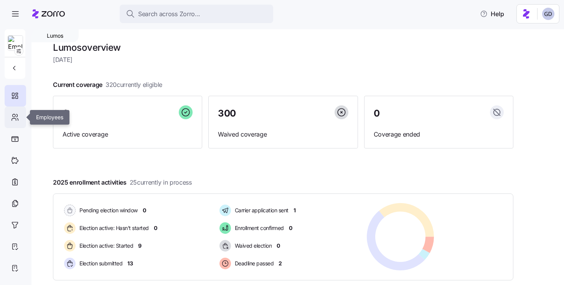
click at [13, 122] on div at bounding box center [16, 117] width 22 height 22
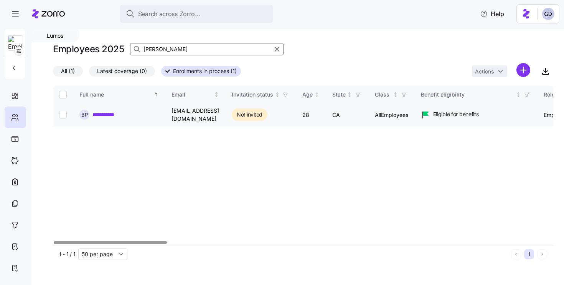
click at [111, 112] on link "**********" at bounding box center [108, 115] width 31 height 8
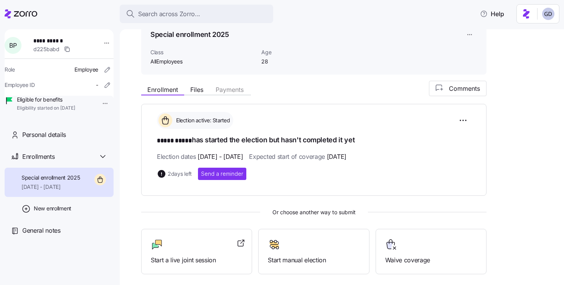
scroll to position [50, 0]
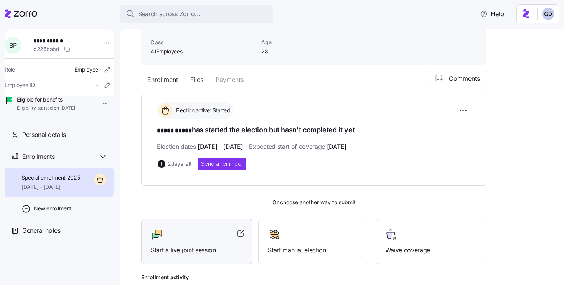
click at [184, 230] on div at bounding box center [197, 234] width 92 height 12
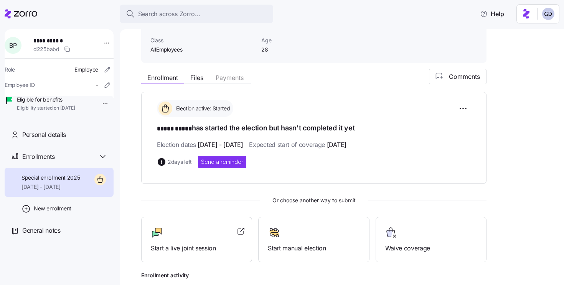
scroll to position [42, 0]
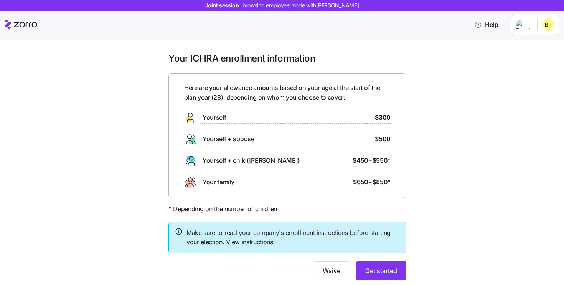
scroll to position [23, 0]
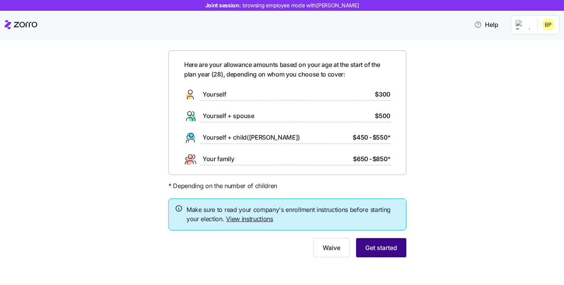
click at [385, 244] on span "Get started" at bounding box center [382, 247] width 32 height 9
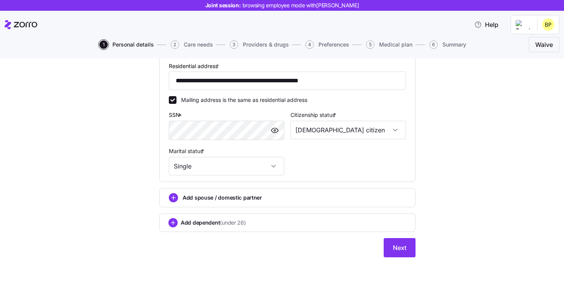
scroll to position [197, 0]
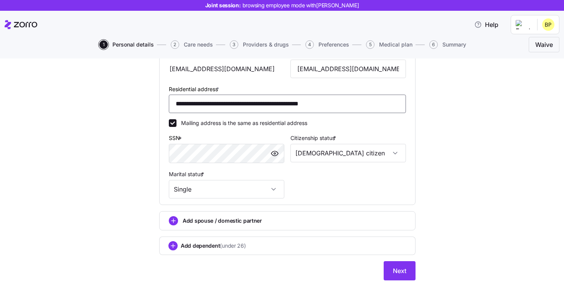
click at [289, 108] on input "**********" at bounding box center [287, 103] width 237 height 18
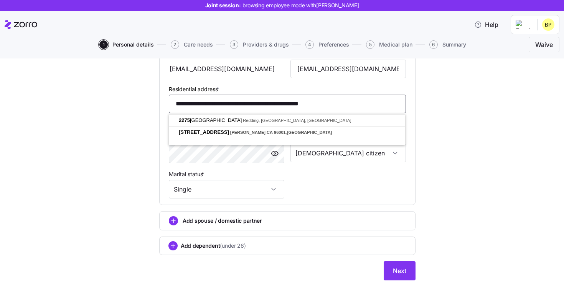
paste input
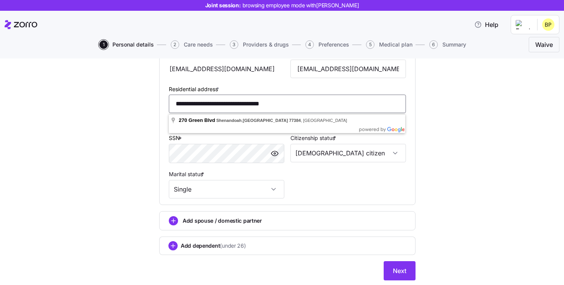
type input "**********"
click at [449, 193] on div "**********" at bounding box center [288, 81] width 532 height 416
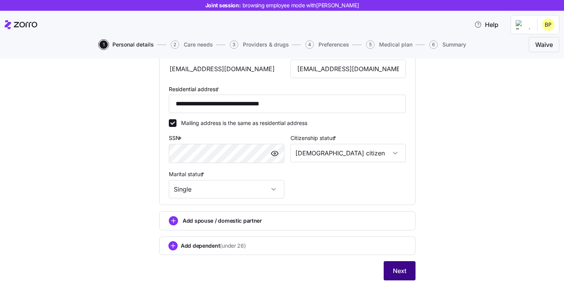
click at [390, 269] on button "Next" at bounding box center [400, 270] width 32 height 19
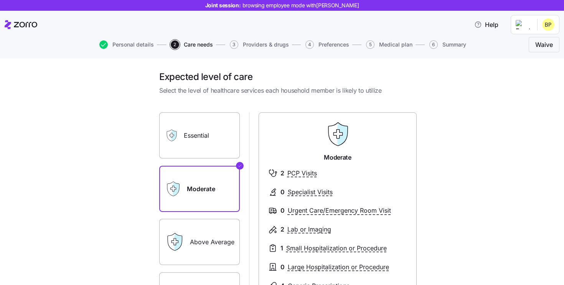
scroll to position [129, 0]
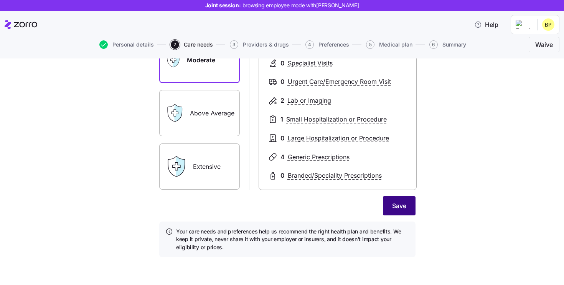
click at [395, 207] on span "Save" at bounding box center [399, 205] width 14 height 9
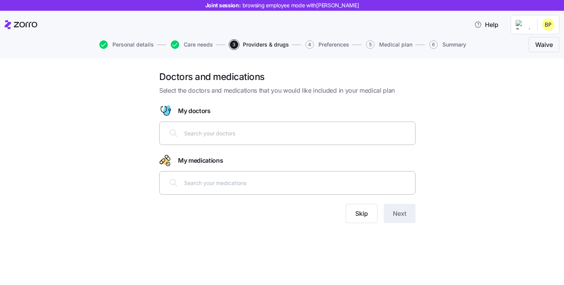
click at [236, 134] on input "text" at bounding box center [297, 133] width 227 height 8
type input "[PERSON_NAME]"
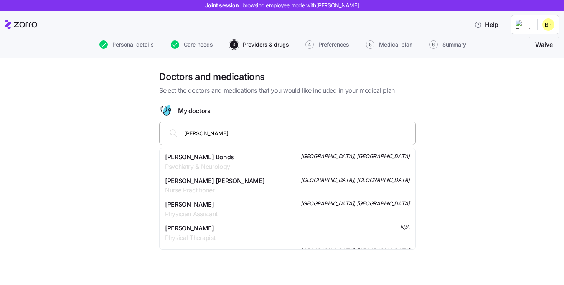
click at [223, 160] on span "[PERSON_NAME] Bonds" at bounding box center [199, 157] width 69 height 10
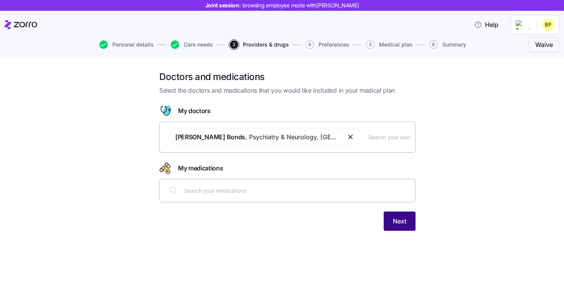
click at [402, 222] on span "Next" at bounding box center [399, 220] width 13 height 9
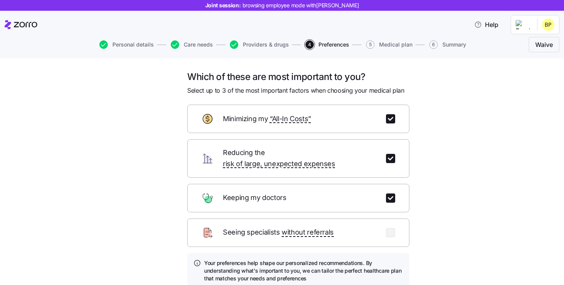
click at [326, 184] on div "Keeping my doctors" at bounding box center [298, 198] width 222 height 28
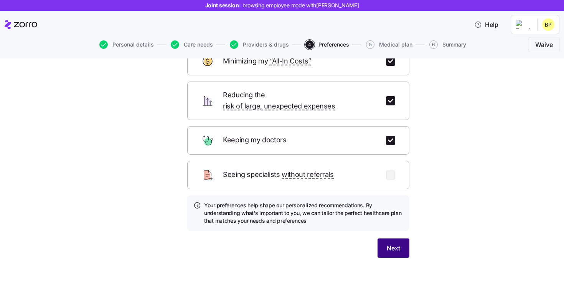
click at [389, 243] on span "Next" at bounding box center [393, 247] width 13 height 9
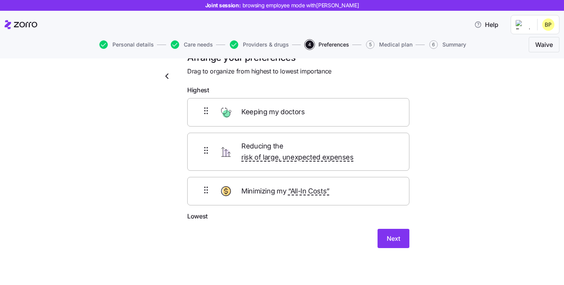
scroll to position [9, 0]
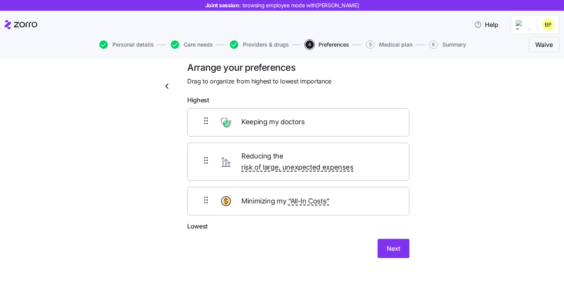
click at [399, 253] on div "Arrange your preferences Drag to organize from highest to lowest importance Hig…" at bounding box center [298, 163] width 235 height 205
click at [398, 243] on span "Next" at bounding box center [393, 247] width 13 height 9
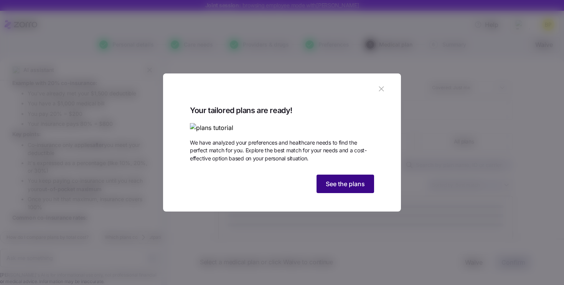
click at [346, 188] on span "See the plans" at bounding box center [345, 183] width 39 height 9
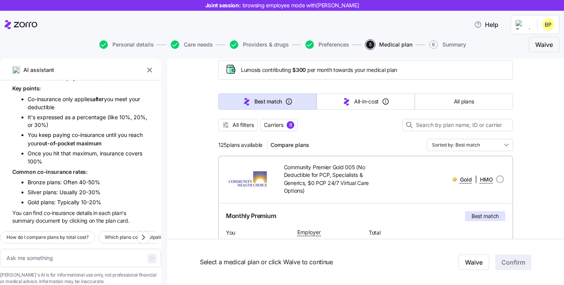
scroll to position [30, 0]
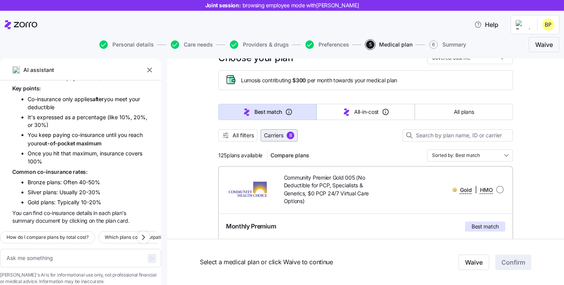
click at [281, 134] on span "Carriers" at bounding box center [274, 135] width 20 height 8
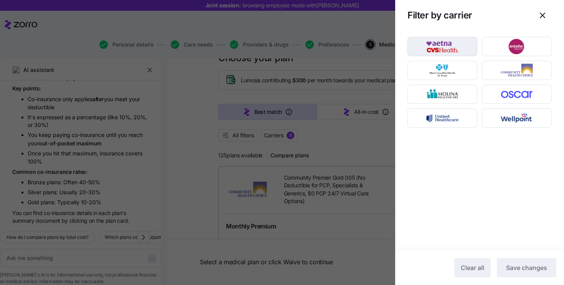
click at [452, 46] on img "button" at bounding box center [443, 46] width 56 height 15
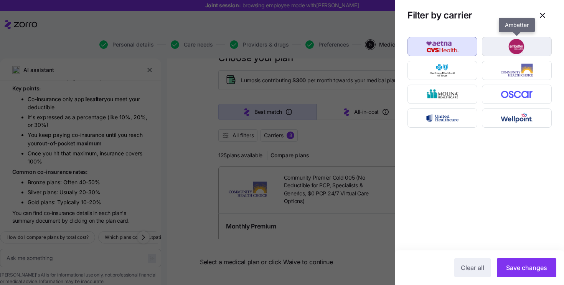
click at [504, 46] on img "button" at bounding box center [517, 46] width 56 height 15
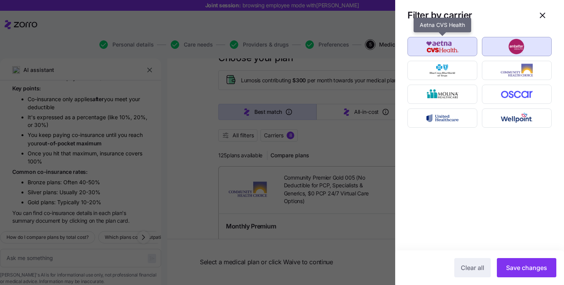
click at [460, 50] on img "button" at bounding box center [443, 46] width 56 height 15
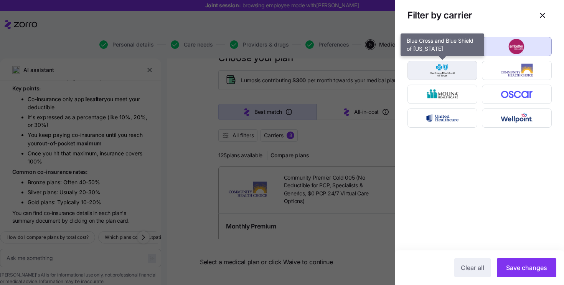
click at [458, 73] on img "button" at bounding box center [443, 70] width 56 height 15
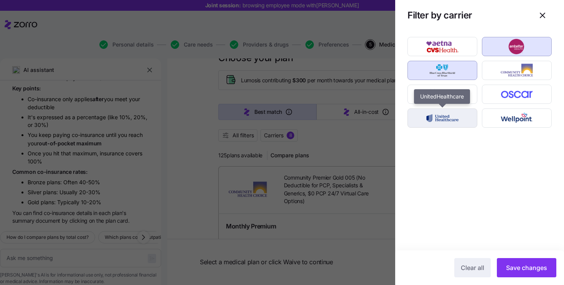
click at [453, 124] on img "button" at bounding box center [443, 117] width 56 height 15
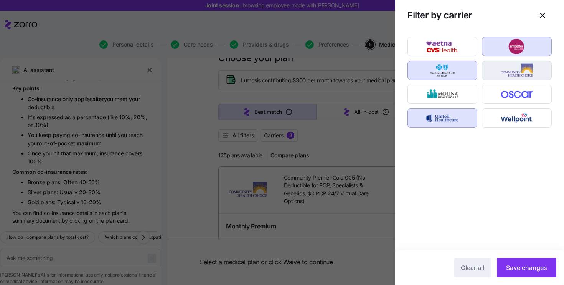
click at [511, 73] on img "button" at bounding box center [517, 70] width 56 height 15
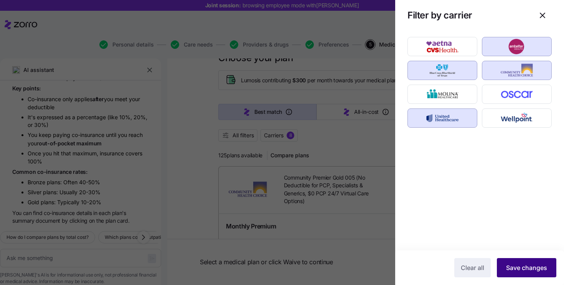
click at [515, 262] on button "Save changes" at bounding box center [527, 267] width 60 height 19
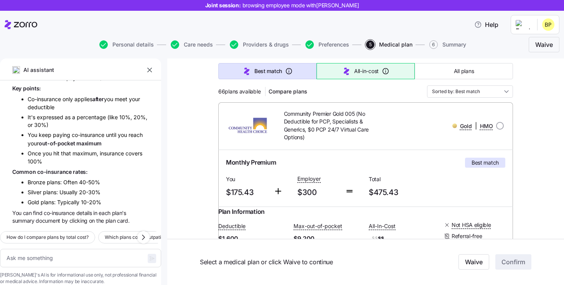
scroll to position [0, 0]
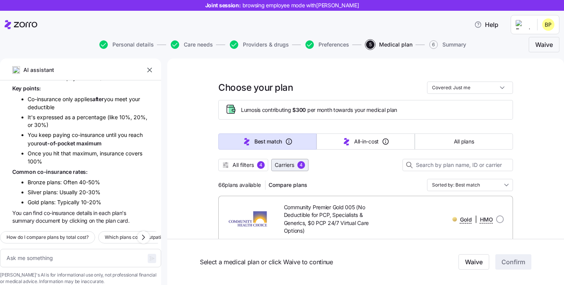
click at [291, 167] on span "Carriers" at bounding box center [285, 165] width 20 height 8
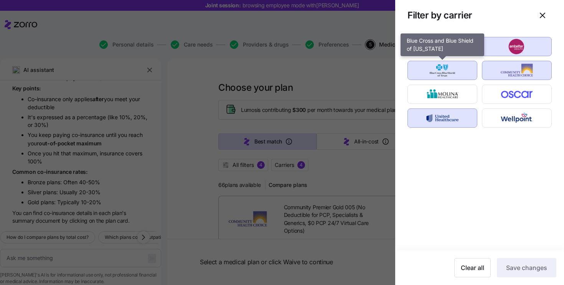
click at [455, 67] on img "button" at bounding box center [443, 70] width 56 height 15
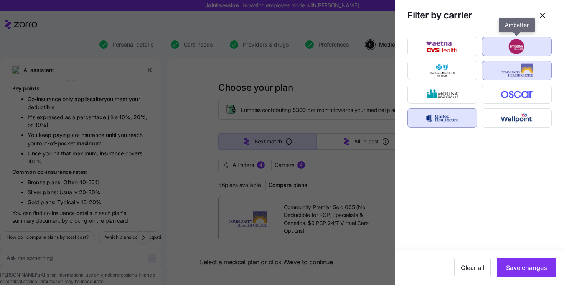
click at [503, 50] on img "button" at bounding box center [517, 46] width 56 height 15
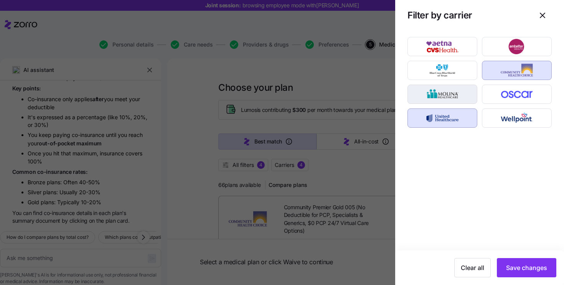
click at [457, 100] on img "button" at bounding box center [443, 93] width 56 height 15
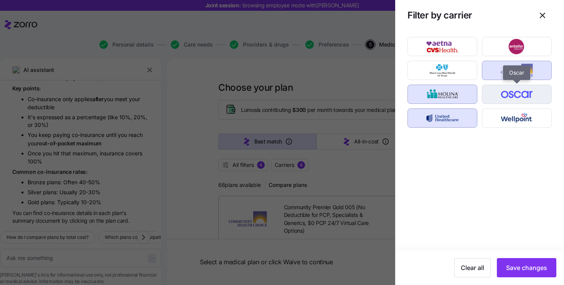
click at [509, 100] on img "button" at bounding box center [517, 93] width 56 height 15
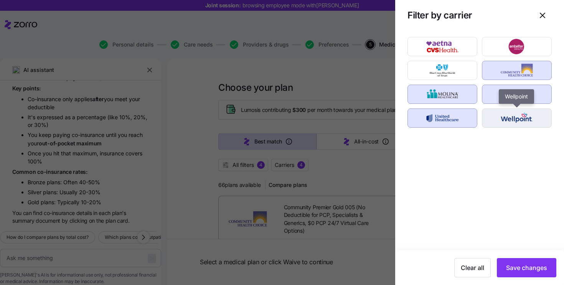
click at [508, 121] on img "button" at bounding box center [517, 117] width 56 height 15
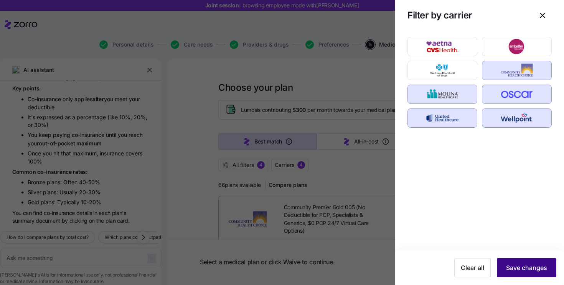
click at [526, 271] on span "Save changes" at bounding box center [526, 267] width 41 height 9
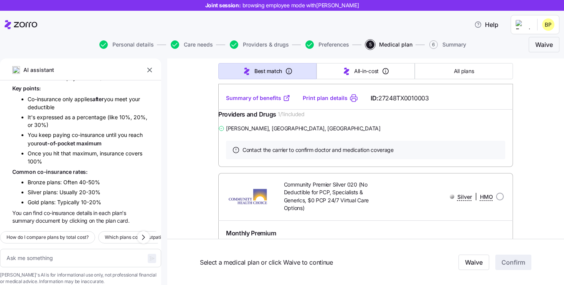
scroll to position [892, 0]
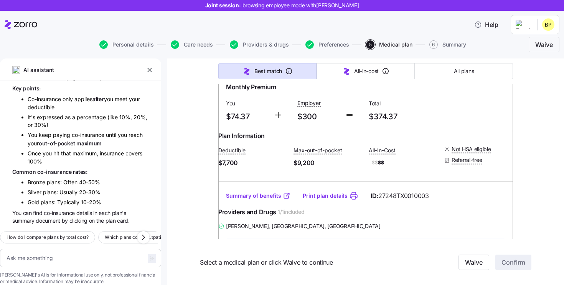
drag, startPoint x: 106, startPoint y: 48, endPoint x: 170, endPoint y: 94, distance: 79.5
click at [106, 48] on icon "button" at bounding box center [103, 44] width 8 height 8
type textarea "x"
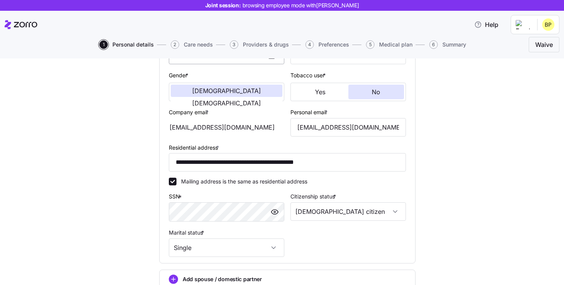
scroll to position [222, 0]
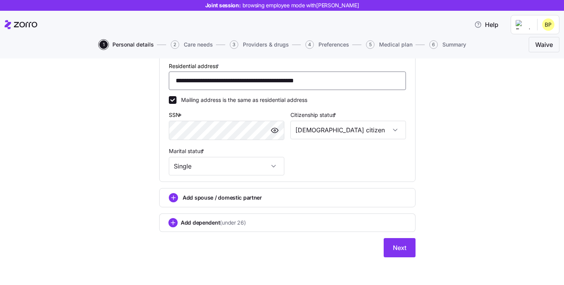
click at [251, 84] on input "**********" at bounding box center [287, 80] width 237 height 18
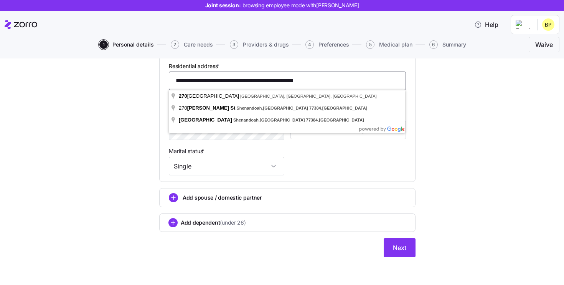
click at [251, 84] on input "**********" at bounding box center [287, 80] width 237 height 18
paste input
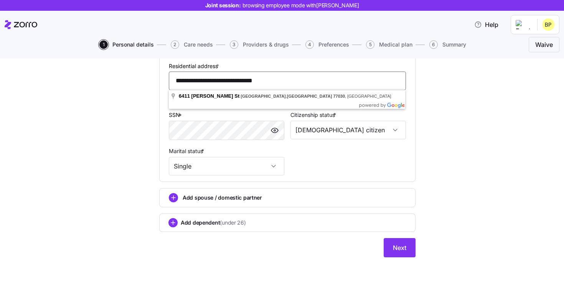
type input "**********"
click at [433, 130] on div "**********" at bounding box center [288, 58] width 532 height 416
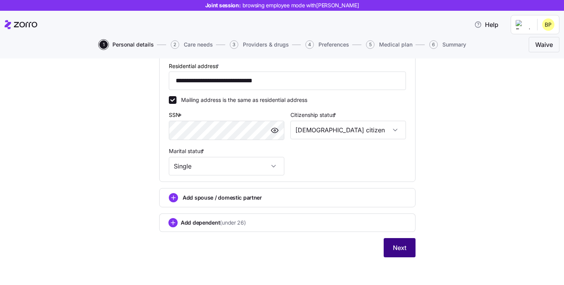
click at [404, 253] on button "Next" at bounding box center [400, 247] width 32 height 19
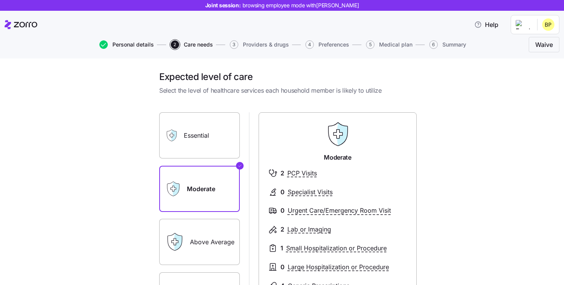
click at [130, 45] on span "Personal details" at bounding box center [132, 44] width 41 height 5
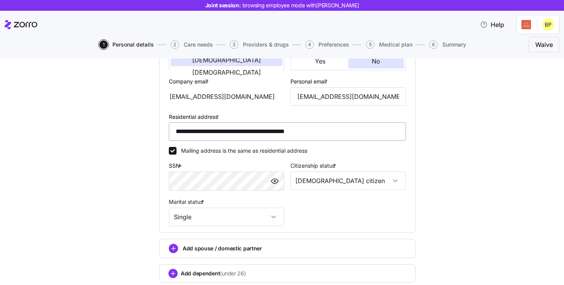
scroll to position [174, 0]
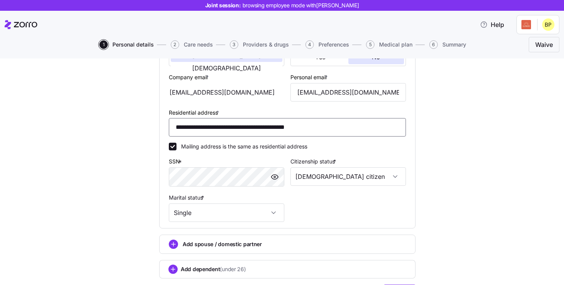
click at [252, 132] on input "**********" at bounding box center [287, 127] width 237 height 18
paste input
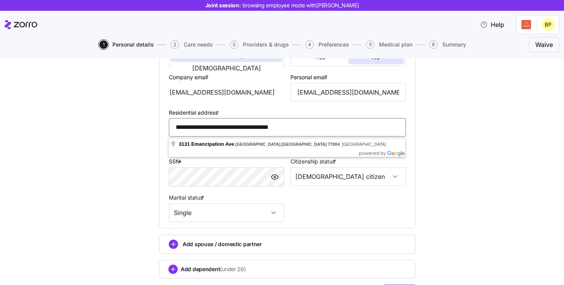
type input "**********"
click at [440, 149] on div "**********" at bounding box center [288, 105] width 532 height 416
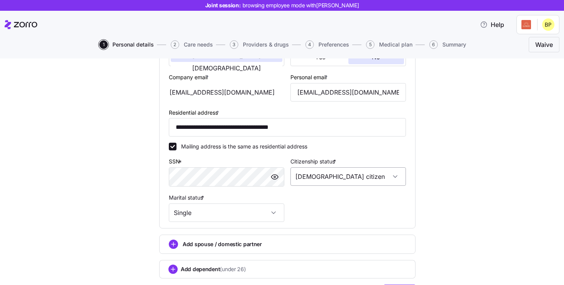
scroll to position [222, 0]
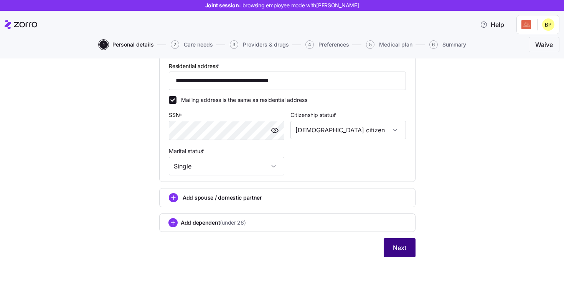
click at [407, 248] on button "Next" at bounding box center [400, 247] width 32 height 19
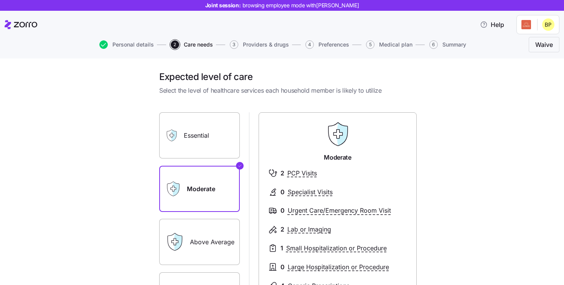
scroll to position [129, 0]
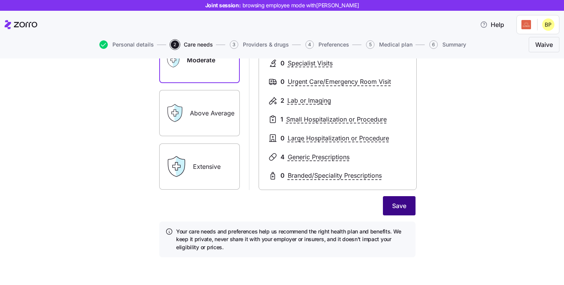
click at [403, 214] on button "Save" at bounding box center [399, 205] width 33 height 19
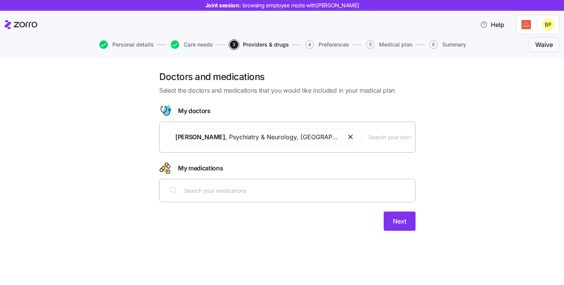
click at [347, 138] on button "button" at bounding box center [351, 136] width 9 height 9
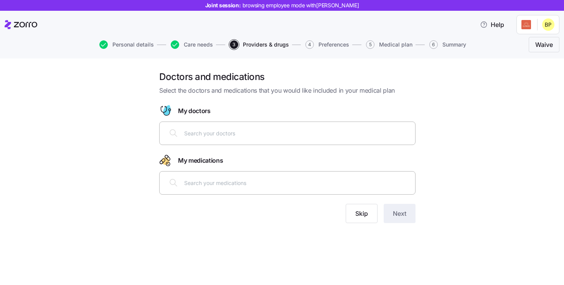
click at [221, 143] on div at bounding box center [287, 132] width 256 height 23
type input "[PERSON_NAME]"
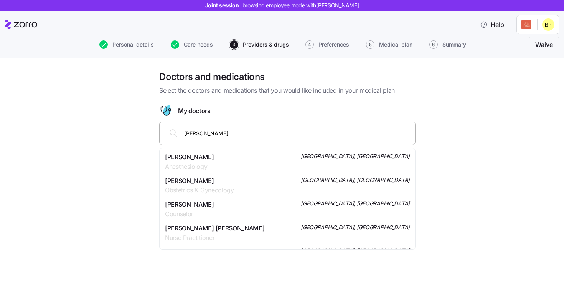
click at [203, 183] on span "[PERSON_NAME]" at bounding box center [199, 181] width 69 height 10
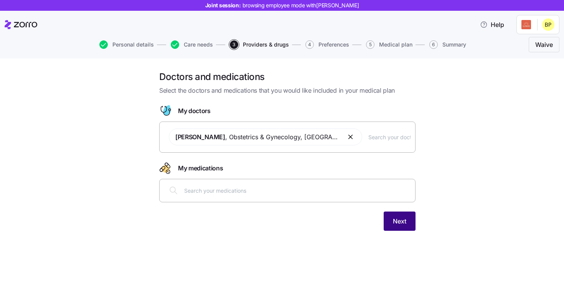
click at [403, 220] on span "Next" at bounding box center [399, 220] width 13 height 9
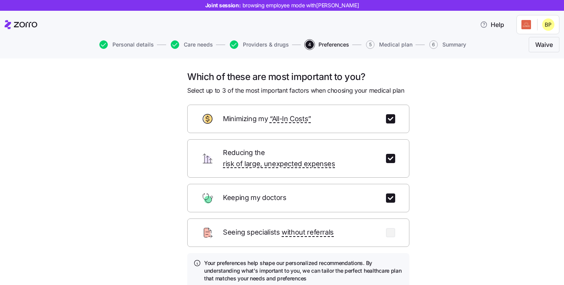
scroll to position [58, 0]
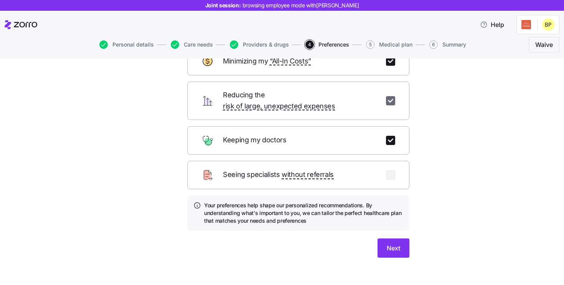
click at [392, 96] on input "checkbox" at bounding box center [390, 100] width 9 height 9
checkbox input "false"
click at [392, 66] on div "Minimizing my “All-In Costs”" at bounding box center [298, 61] width 222 height 28
click at [392, 62] on input "checkbox" at bounding box center [390, 60] width 9 height 9
checkbox input "false"
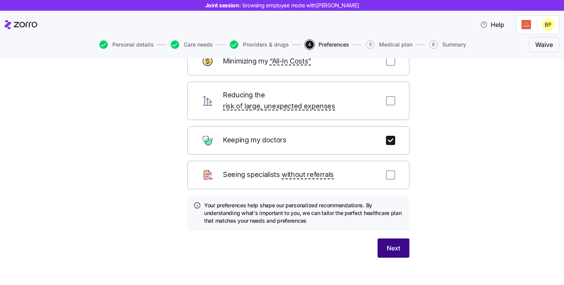
click at [395, 243] on span "Next" at bounding box center [393, 247] width 13 height 9
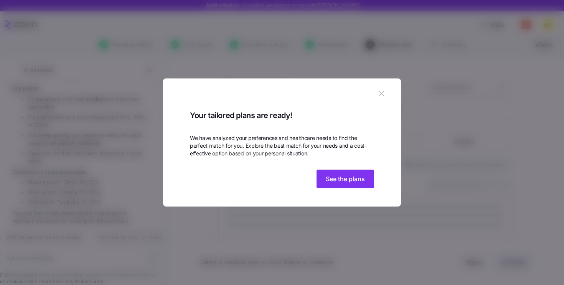
scroll to position [1029, 0]
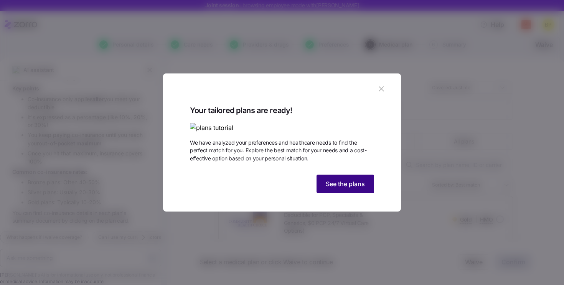
click at [348, 188] on span "See the plans" at bounding box center [345, 183] width 39 height 9
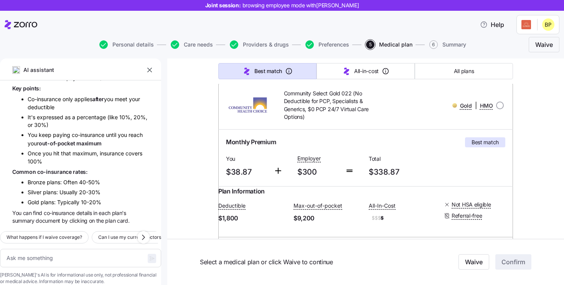
scroll to position [0, 0]
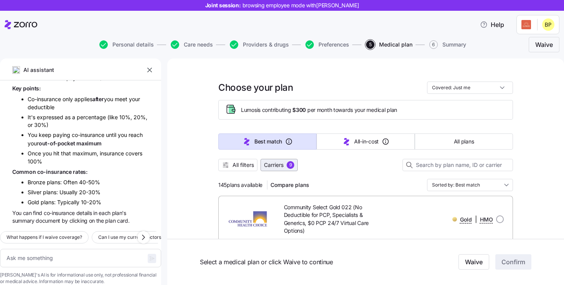
click at [286, 167] on span "Carriers 9" at bounding box center [279, 165] width 30 height 8
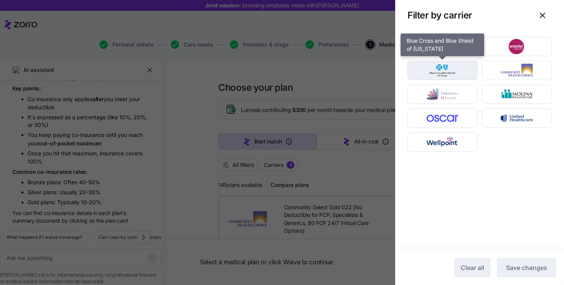
click at [448, 73] on img "button" at bounding box center [443, 70] width 56 height 15
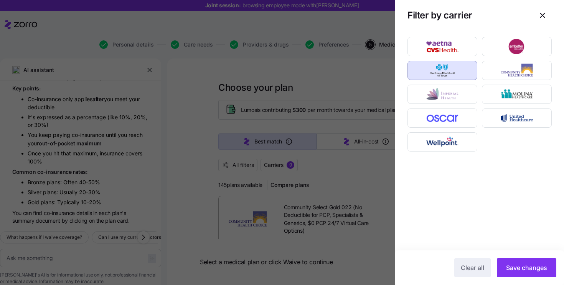
drag, startPoint x: 516, startPoint y: 262, endPoint x: 488, endPoint y: 246, distance: 32.3
click at [516, 262] on button "Save changes" at bounding box center [527, 267] width 60 height 19
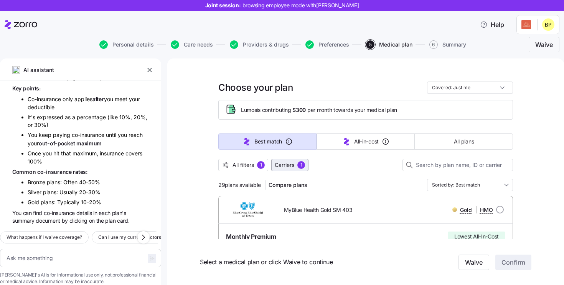
click at [288, 162] on span "Carriers" at bounding box center [285, 165] width 20 height 8
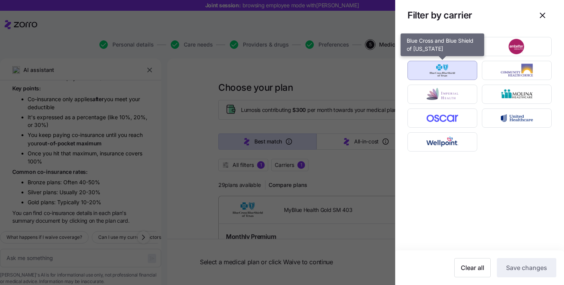
click at [460, 73] on img "button" at bounding box center [443, 70] width 56 height 15
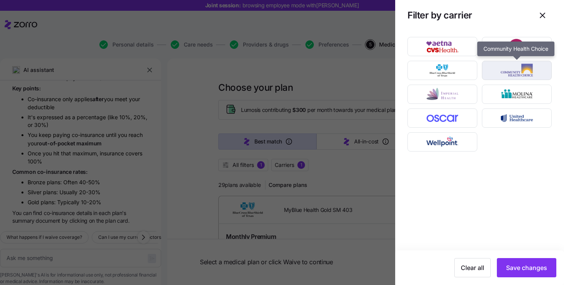
click at [516, 73] on img "button" at bounding box center [517, 70] width 56 height 15
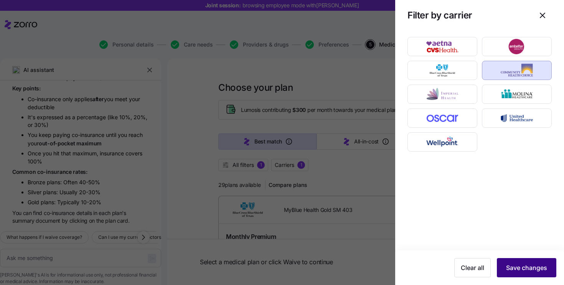
click at [515, 265] on span "Save changes" at bounding box center [526, 267] width 41 height 9
type textarea "x"
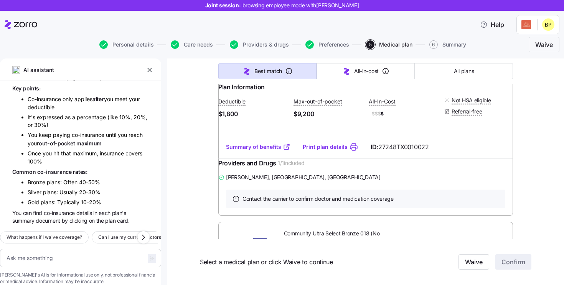
scroll to position [225, 0]
